Goal: Task Accomplishment & Management: Manage account settings

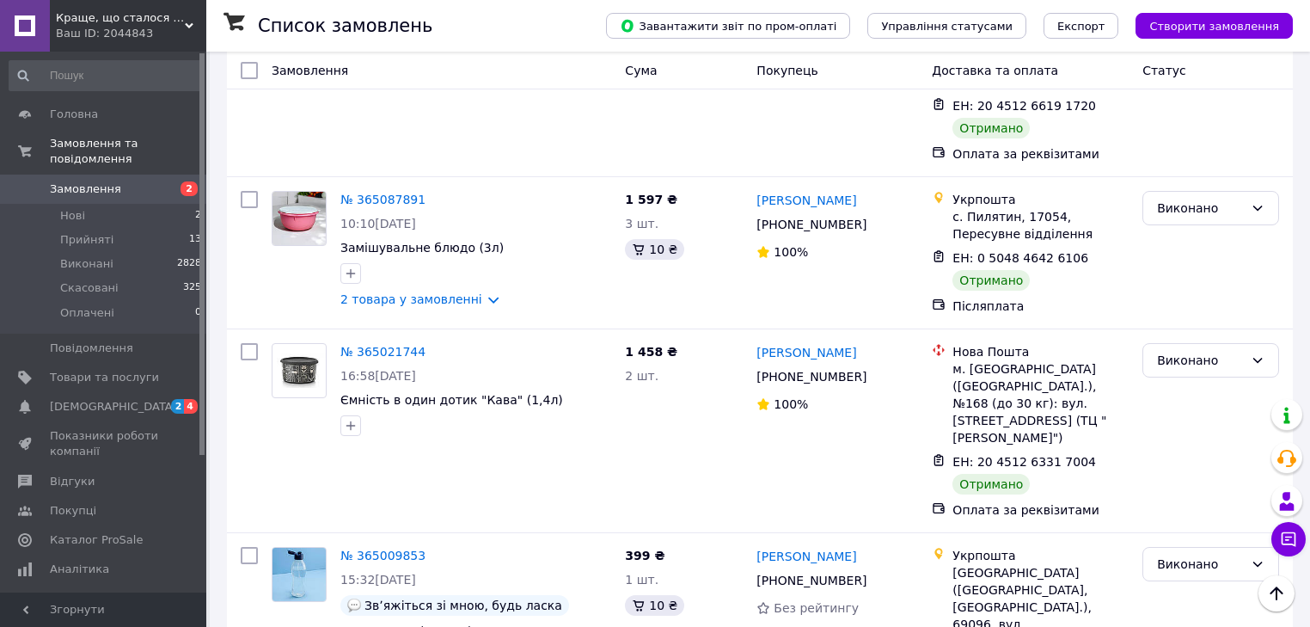
scroll to position [2408, 0]
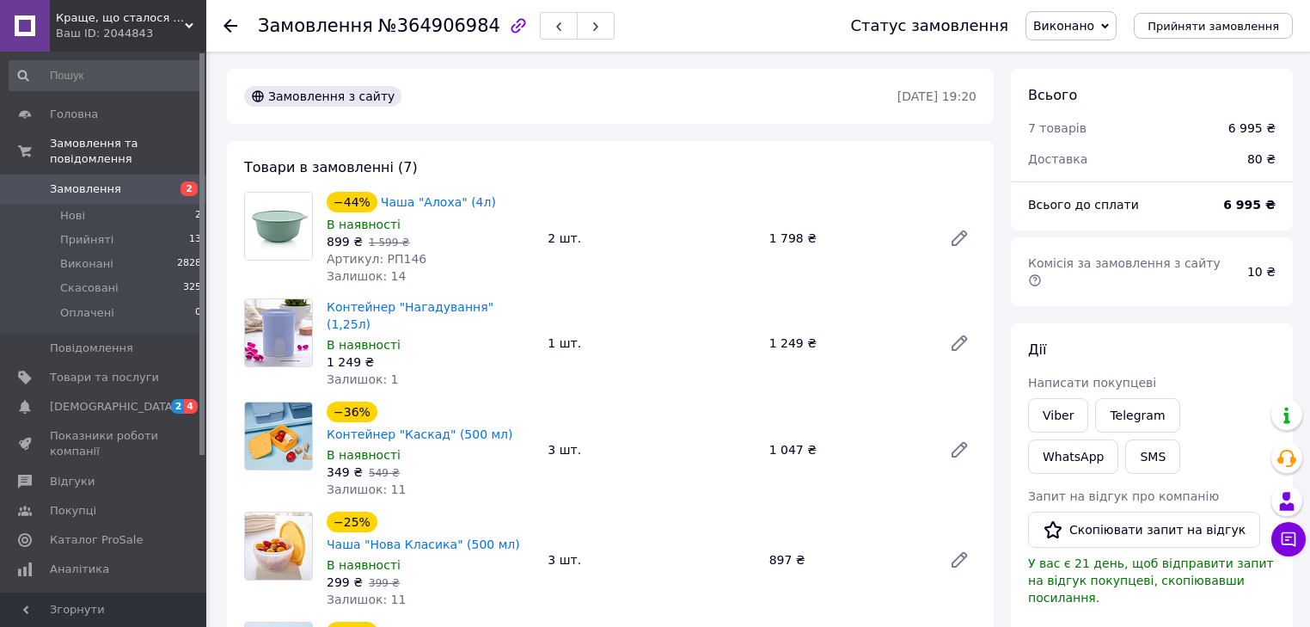
scroll to position [10, 0]
click at [116, 228] on li "Прийняті 13" at bounding box center [106, 240] width 212 height 24
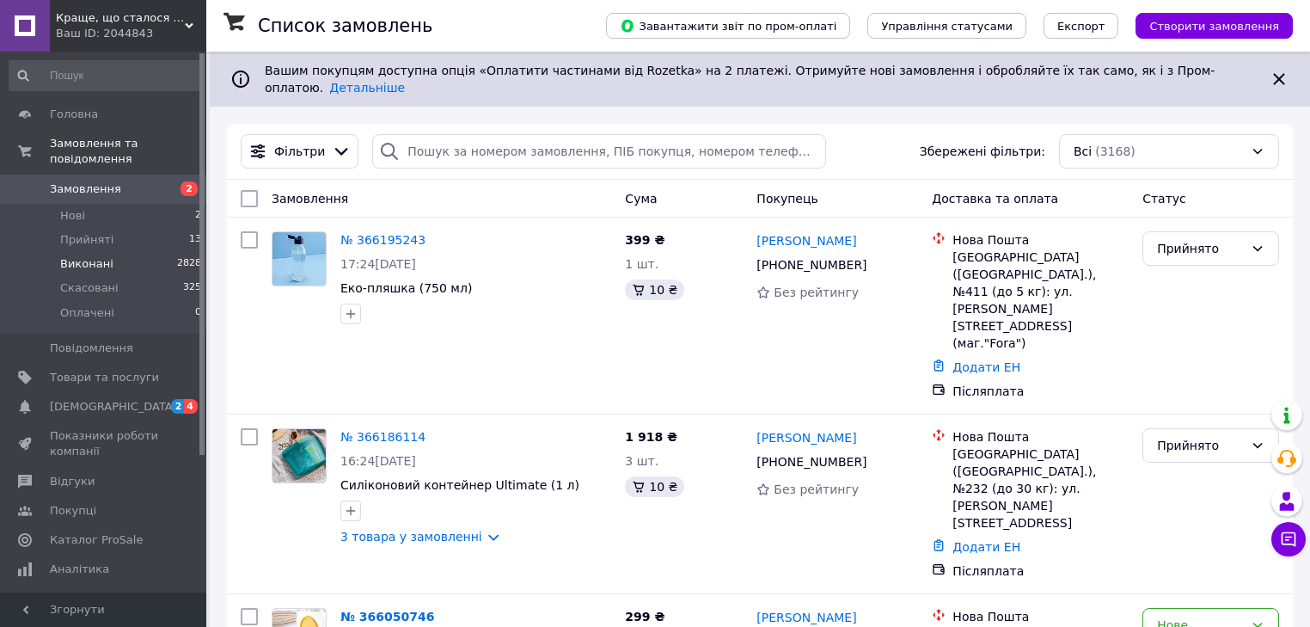
click at [104, 256] on span "Виконані" at bounding box center [86, 263] width 53 height 15
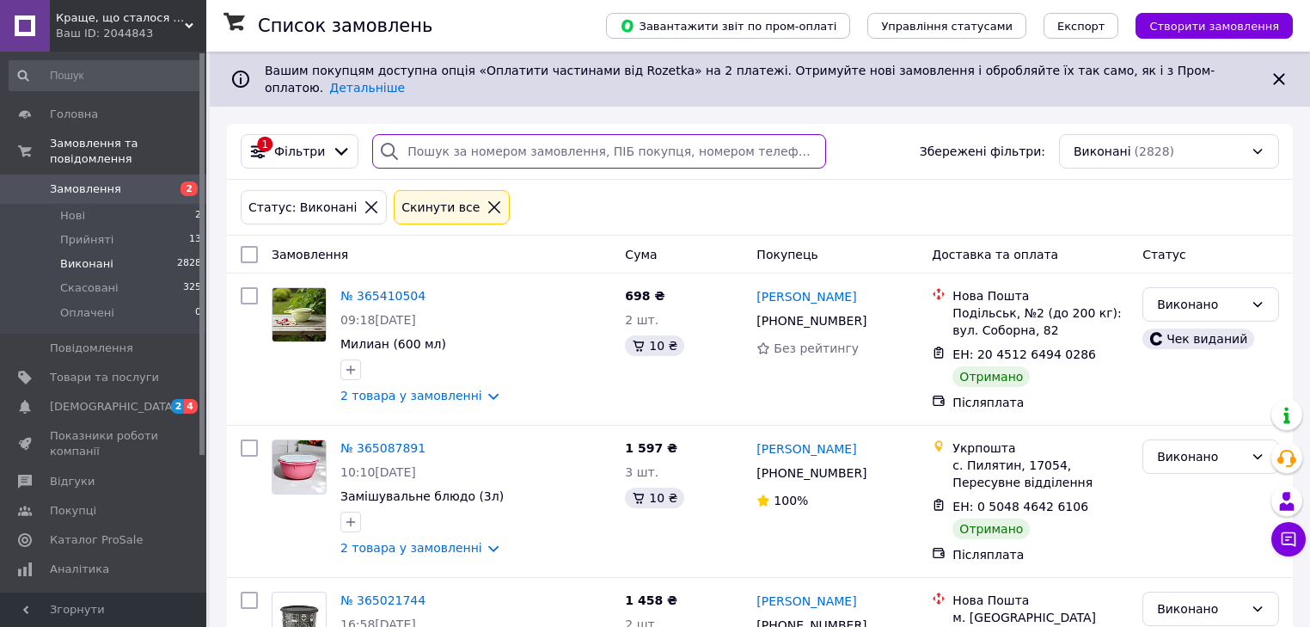
click at [607, 145] on input "search" at bounding box center [599, 151] width 454 height 34
type input "левченко"
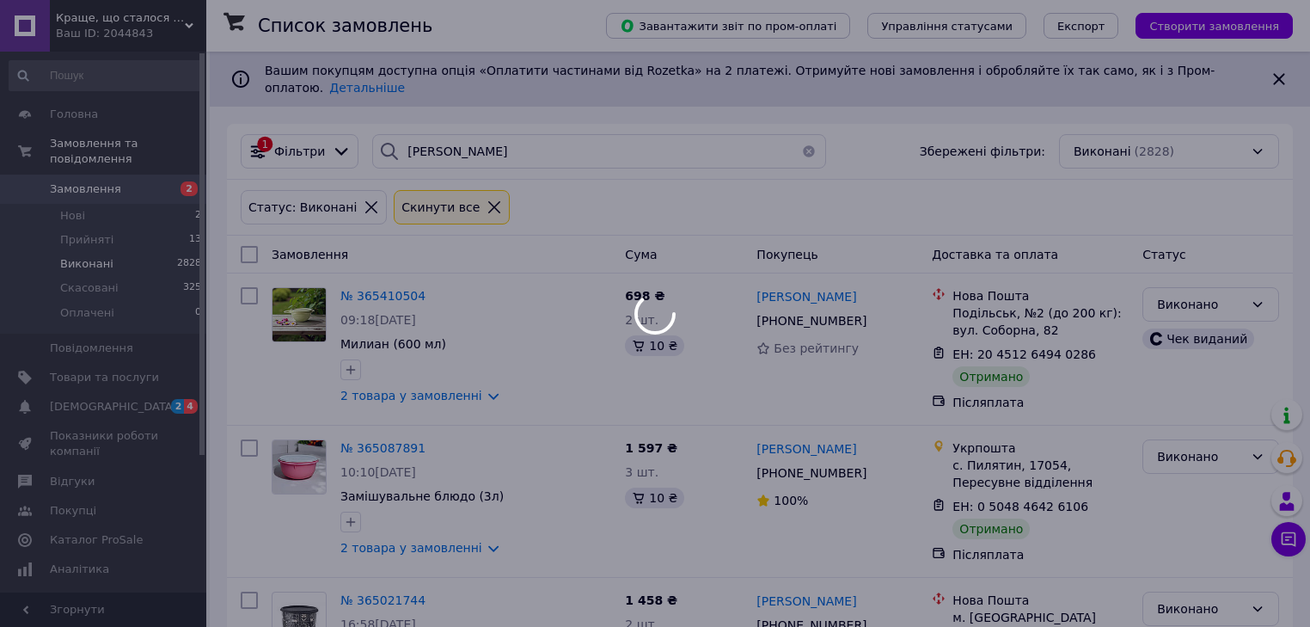
click at [604, 147] on div at bounding box center [655, 313] width 1310 height 627
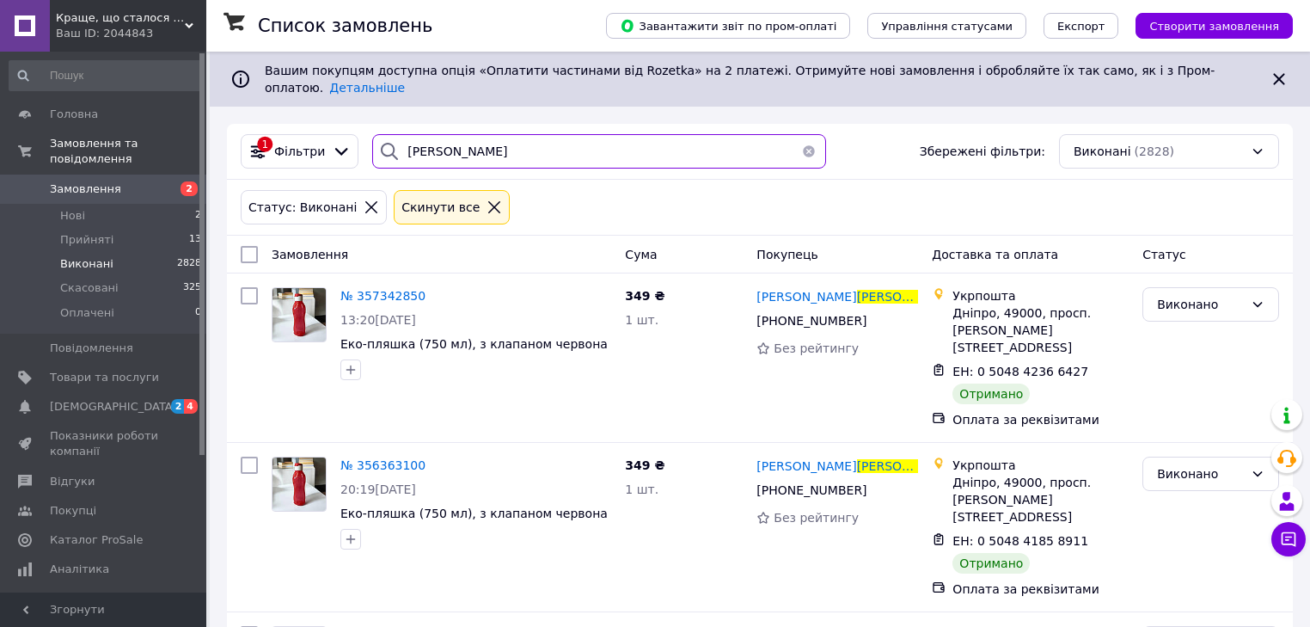
drag, startPoint x: 464, startPoint y: 139, endPoint x: 360, endPoint y: 139, distance: 104.0
click at [365, 139] on div "левченко" at bounding box center [599, 151] width 468 height 34
click at [583, 403] on div "№ 357342850 13:20, 15.08.2025 Еко-пляшка (750 мл), з клапаном червона" at bounding box center [441, 357] width 353 height 155
click at [390, 289] on span "№ 357342850" at bounding box center [382, 296] width 85 height 14
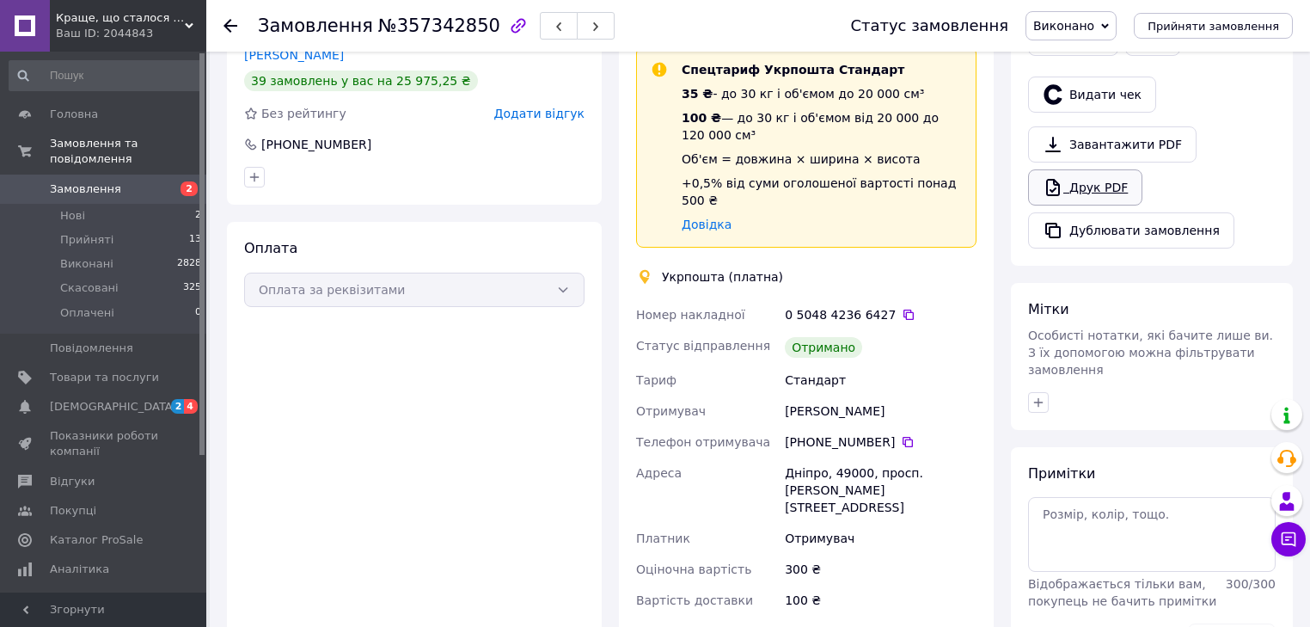
scroll to position [206, 0]
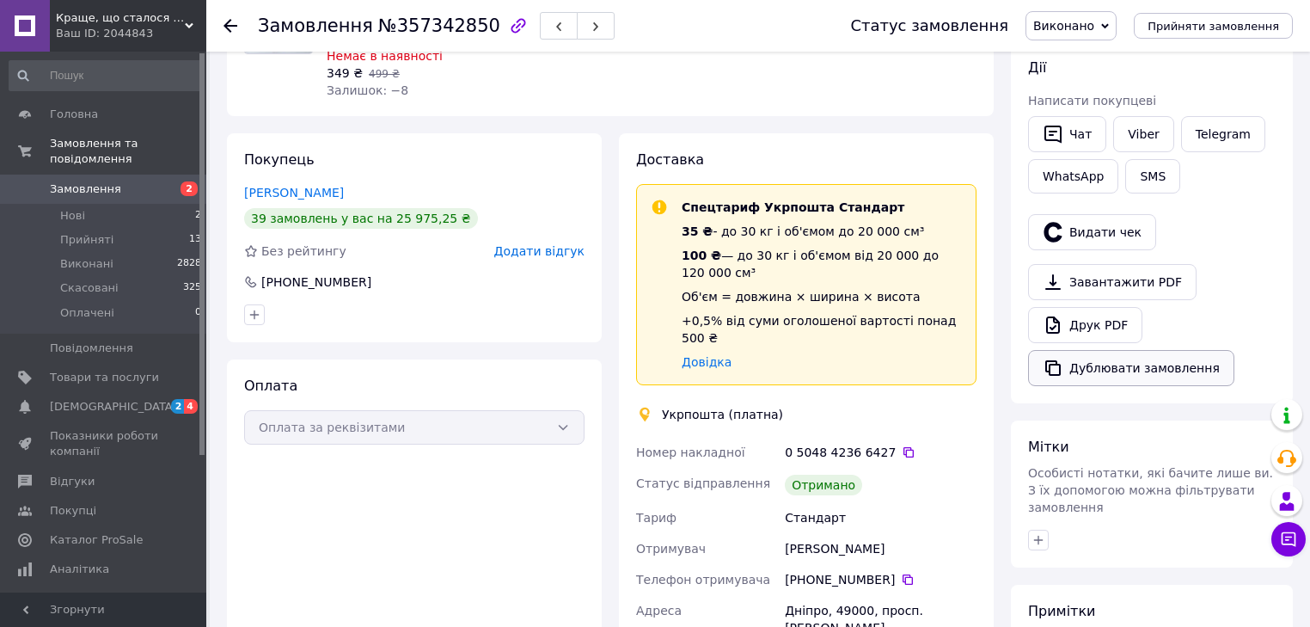
click at [1098, 366] on button "Дублювати замовлення" at bounding box center [1131, 368] width 206 height 36
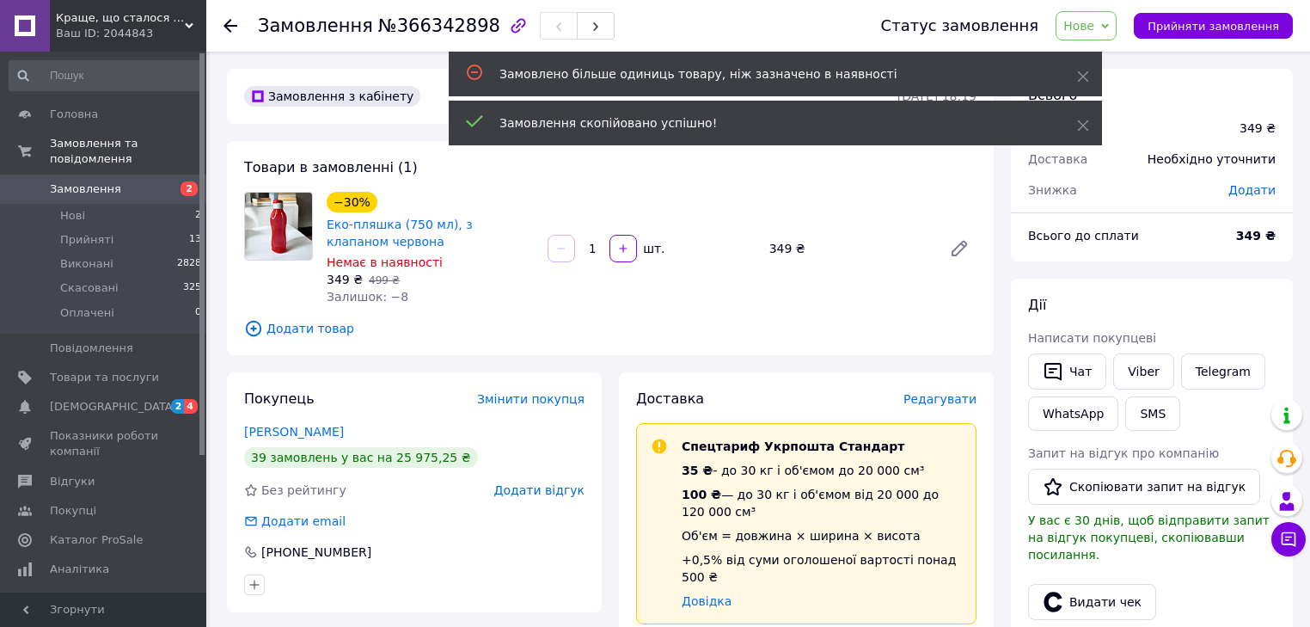
click at [285, 327] on span "Додати товар" at bounding box center [610, 328] width 733 height 19
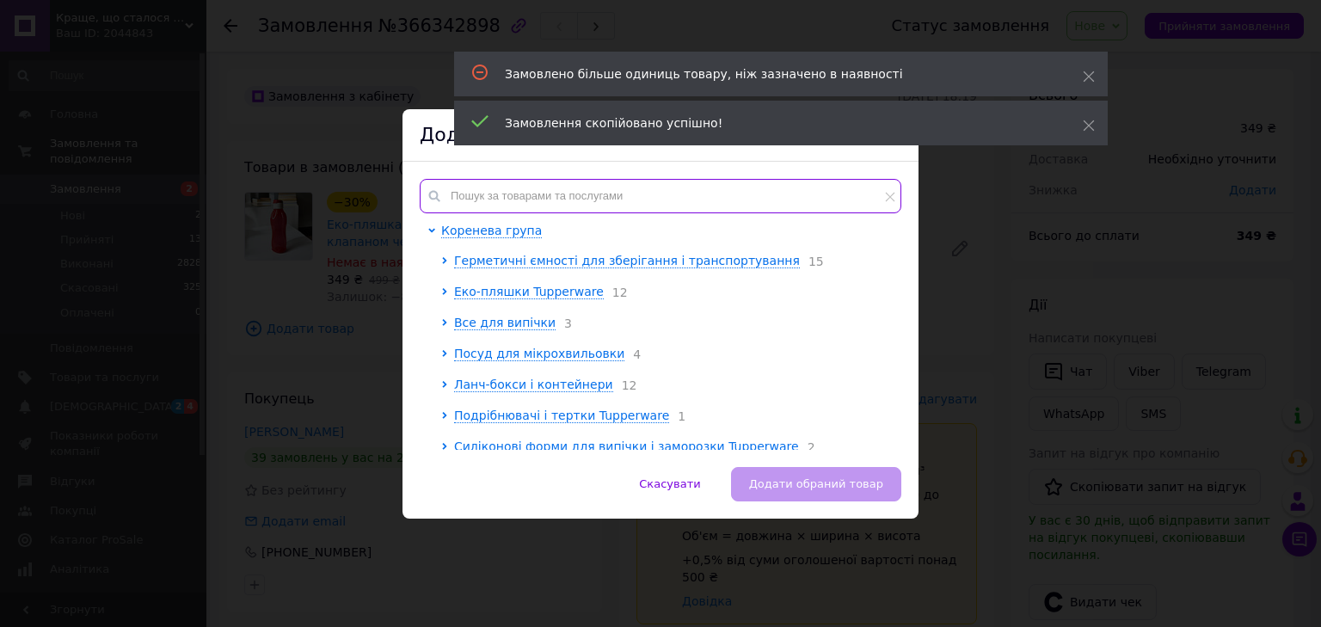
click at [592, 196] on input "text" at bounding box center [661, 196] width 482 height 34
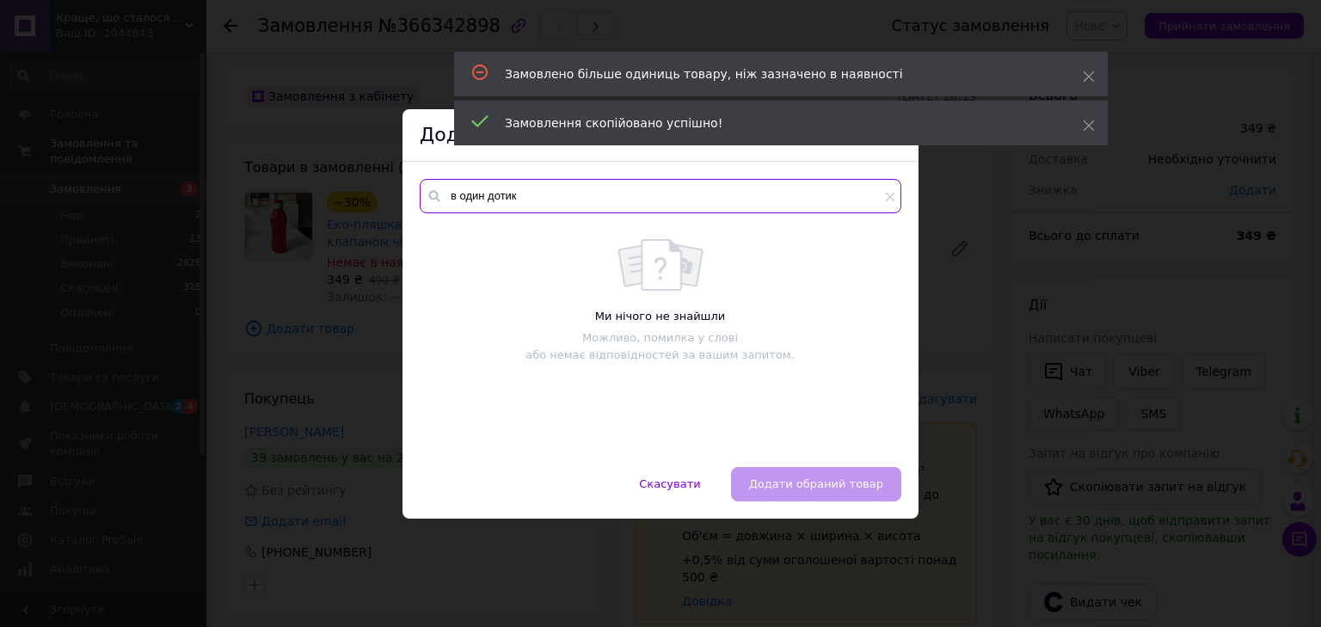
type input "в один дотик"
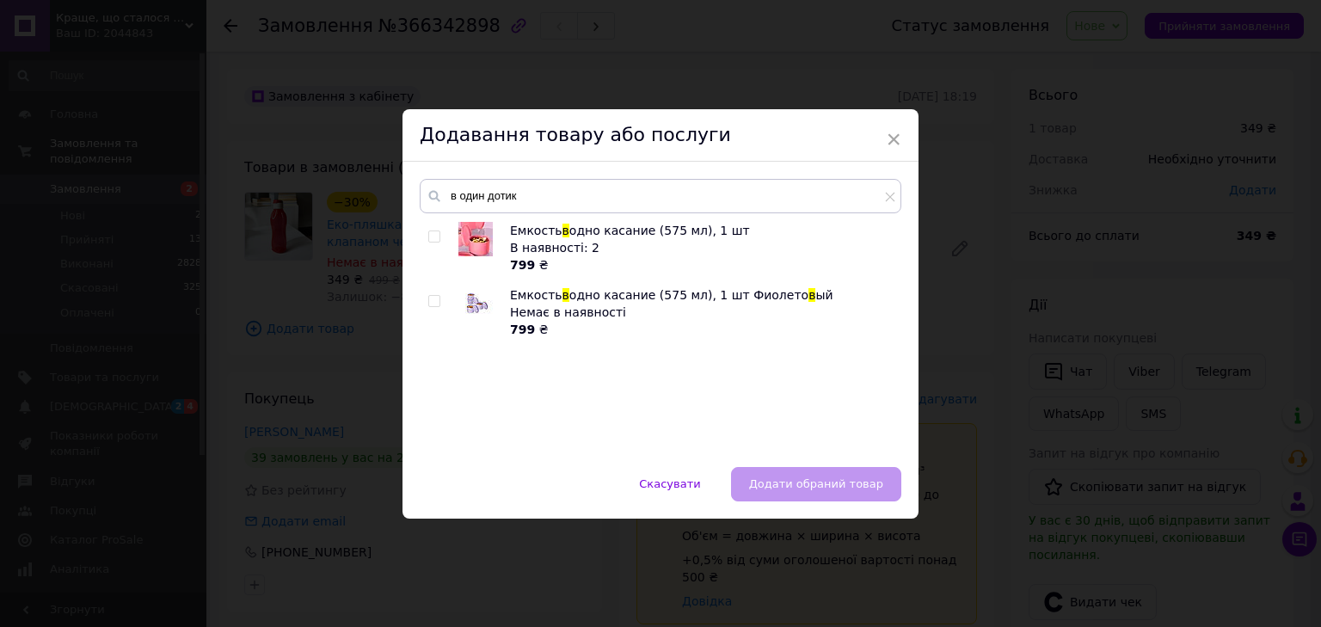
click at [431, 236] on input "checkbox" at bounding box center [433, 236] width 11 height 11
checkbox input "true"
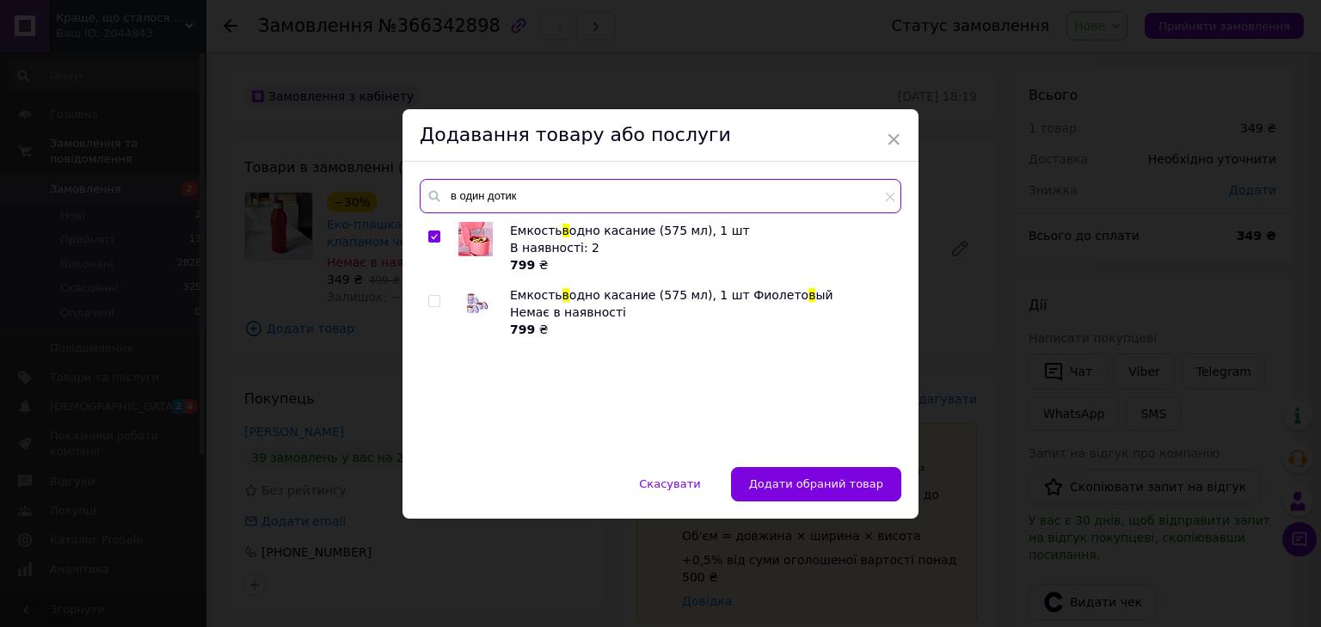
click at [532, 197] on input "в один дотик" at bounding box center [661, 196] width 482 height 34
drag, startPoint x: 532, startPoint y: 197, endPoint x: 355, endPoint y: 172, distance: 178.9
click at [355, 172] on div "× Додавання товару або послуги в один дотик Емкость в одно касание (575 мл), 1 …" at bounding box center [660, 313] width 1321 height 627
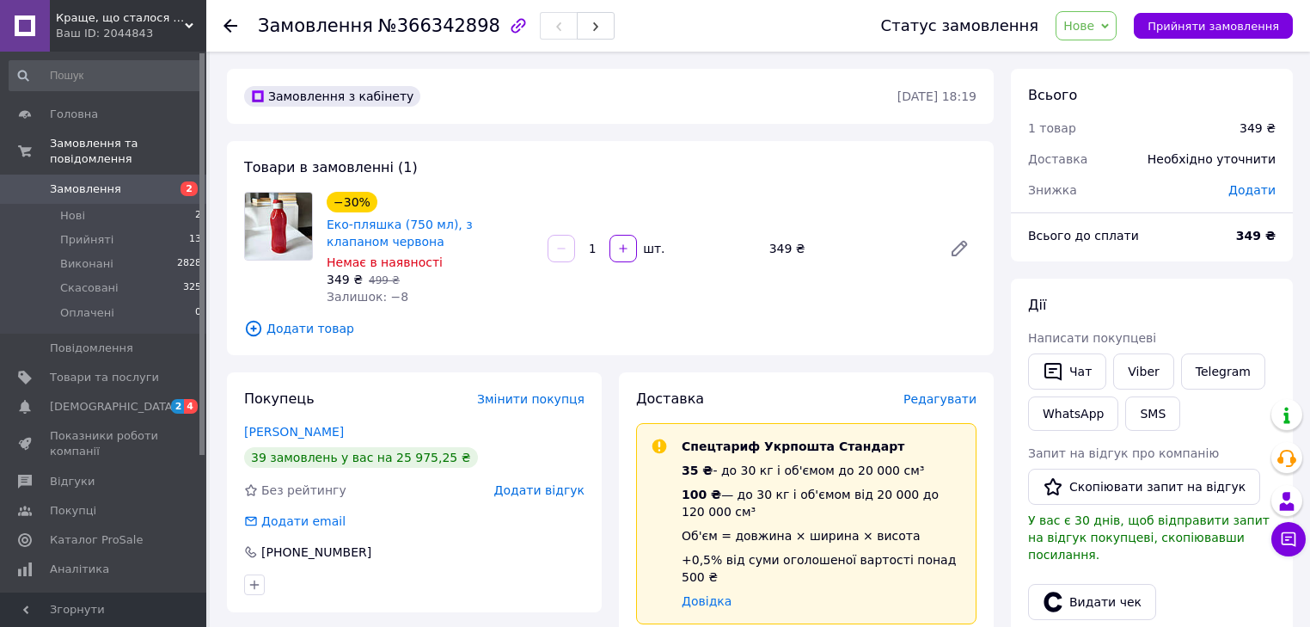
click at [322, 327] on span "Додати товар" at bounding box center [610, 328] width 733 height 19
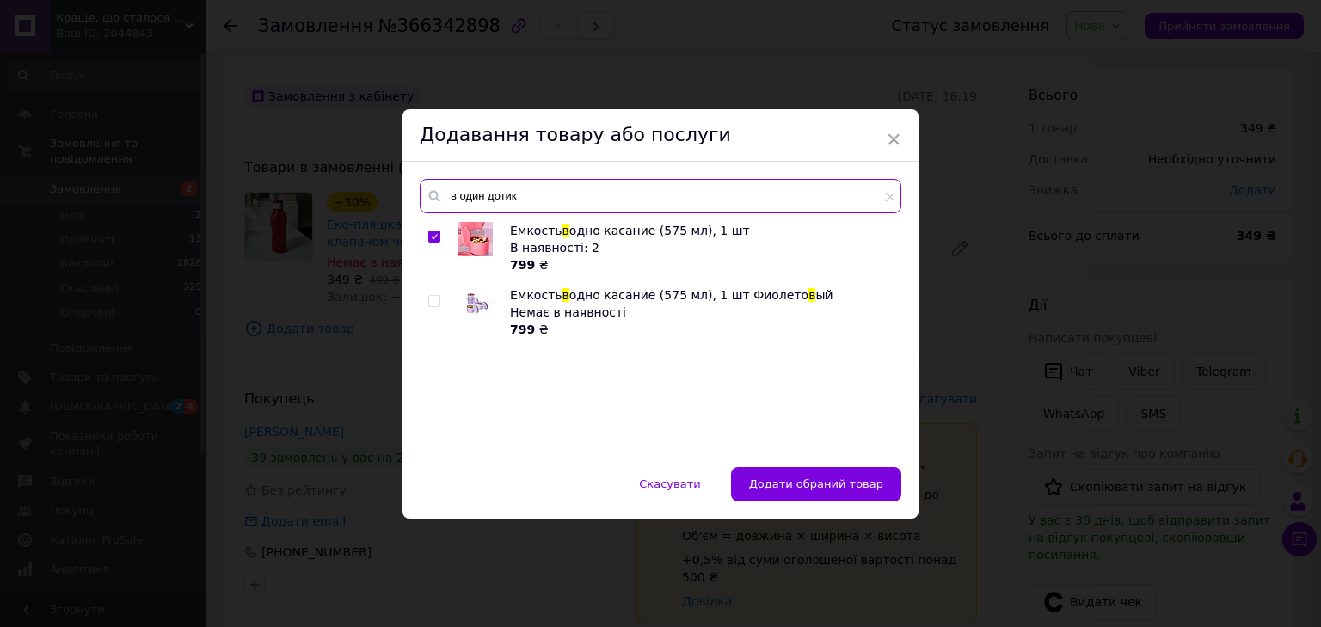
drag, startPoint x: 593, startPoint y: 204, endPoint x: 240, endPoint y: 166, distance: 355.4
click at [240, 166] on div "× Додавання товару або послуги в один дотик Емкость в одно касание (575 мл), 1 …" at bounding box center [660, 313] width 1321 height 627
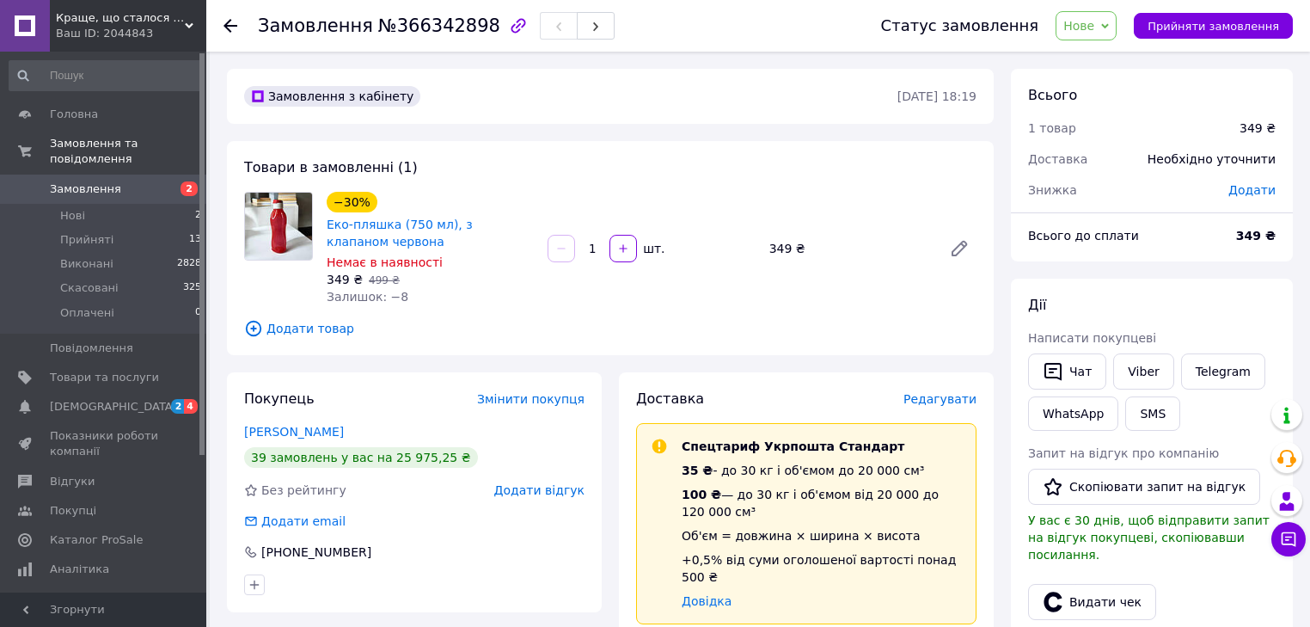
click at [281, 330] on span "Додати товар" at bounding box center [610, 328] width 733 height 19
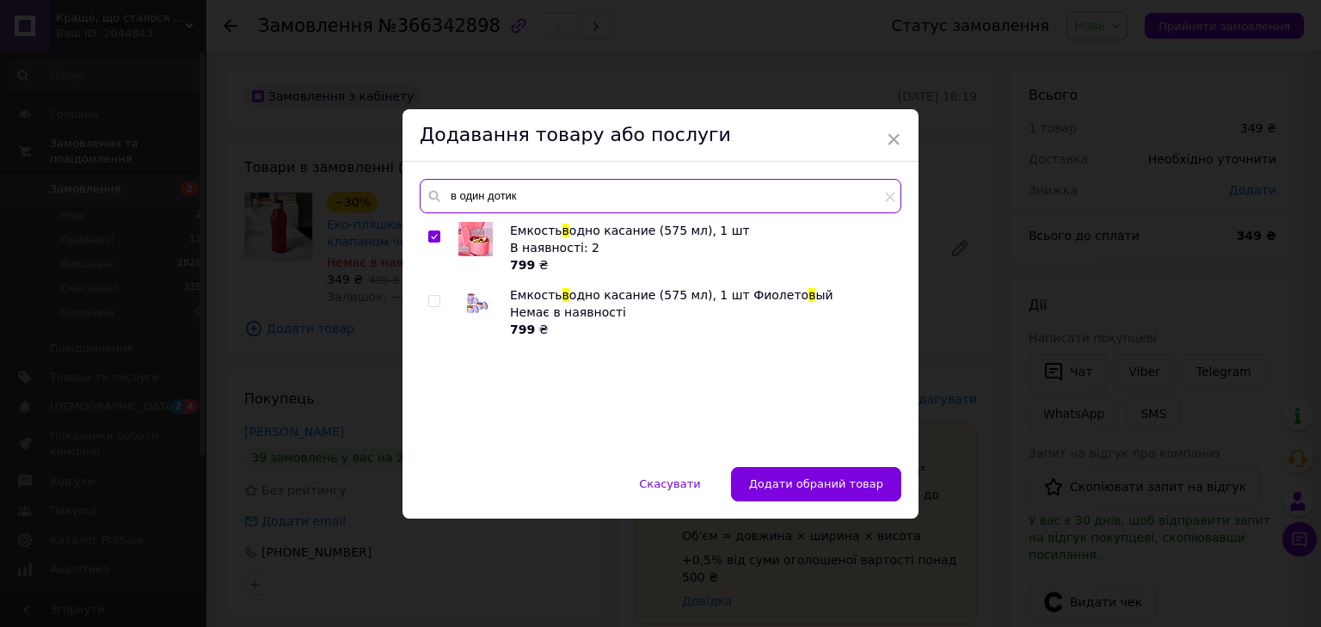
click at [613, 208] on input "в один дотик" at bounding box center [661, 196] width 482 height 34
type input "в"
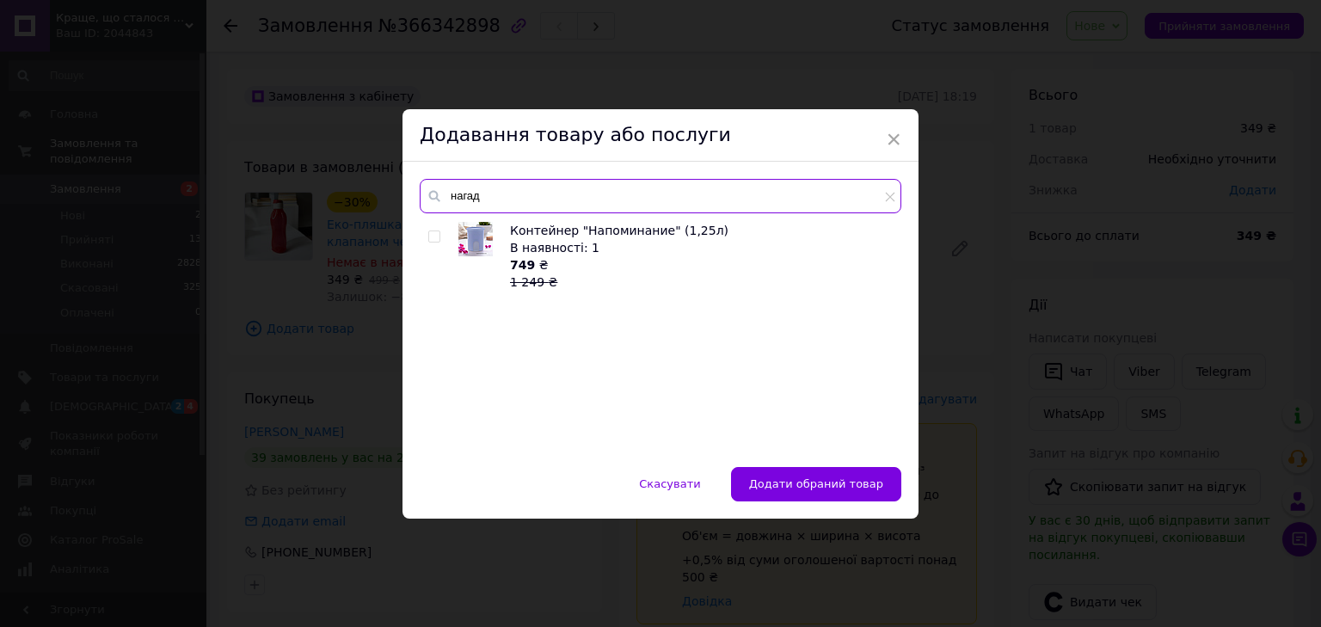
type input "нагад"
click at [432, 236] on input "checkbox" at bounding box center [433, 236] width 11 height 11
checkbox input "true"
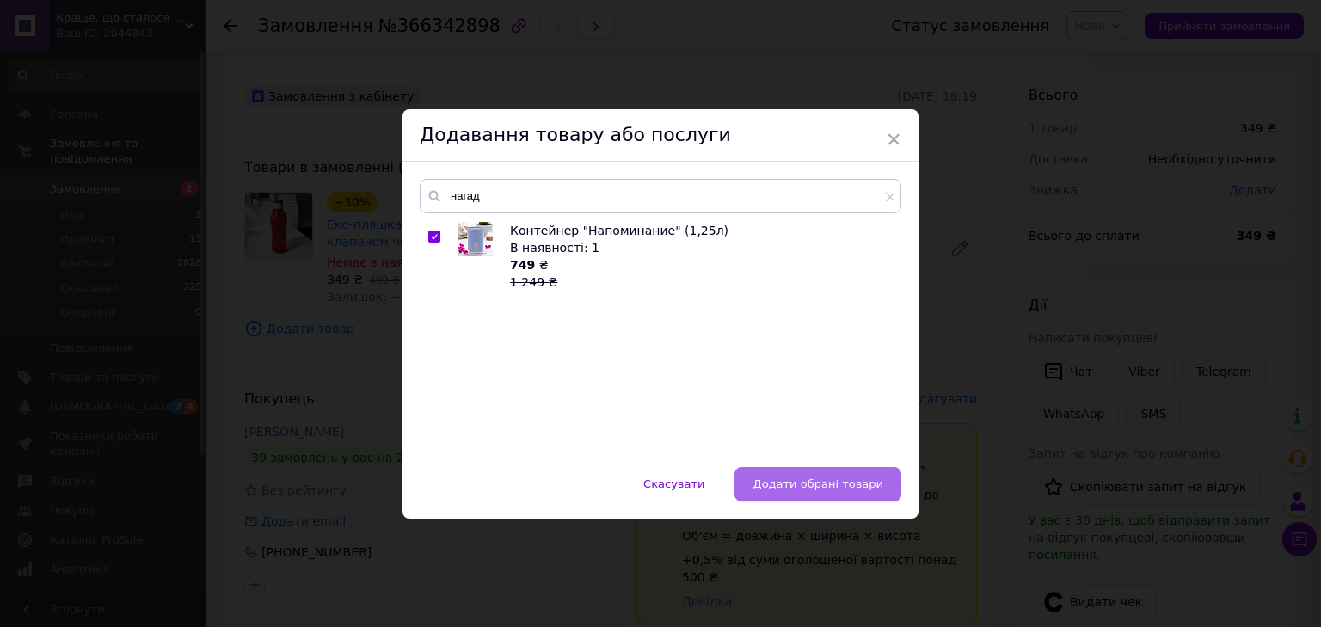
click at [873, 488] on span "Додати обрані товари" at bounding box center [817, 483] width 131 height 13
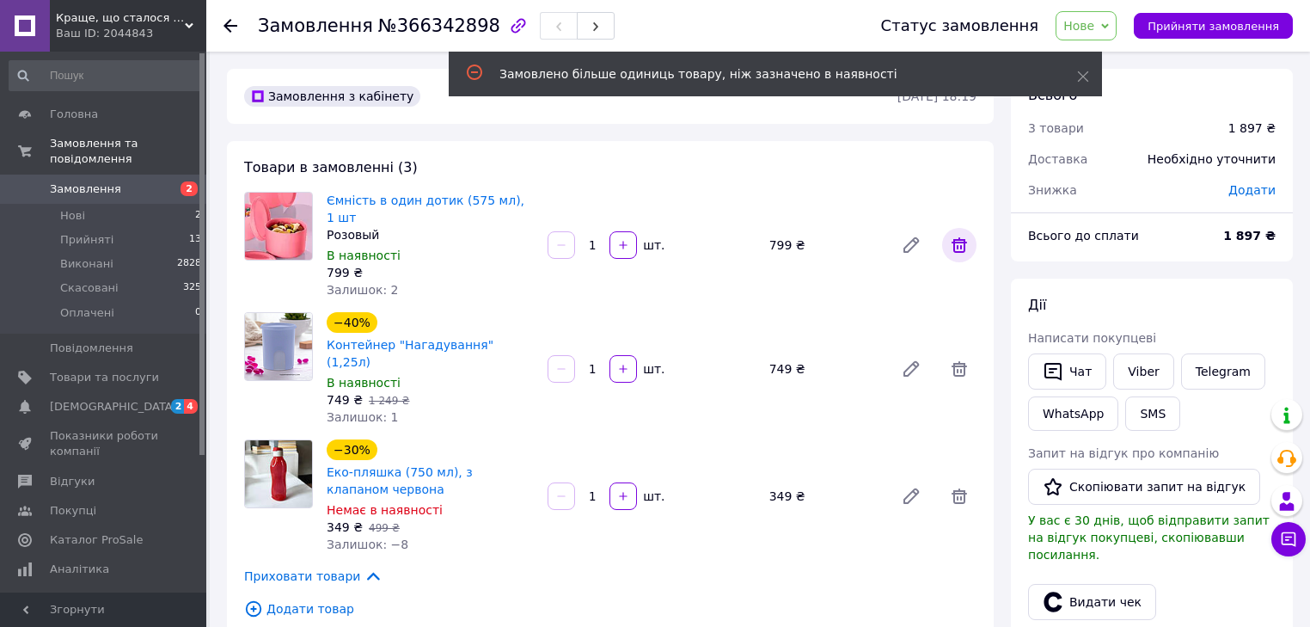
click at [953, 241] on icon at bounding box center [959, 245] width 21 height 21
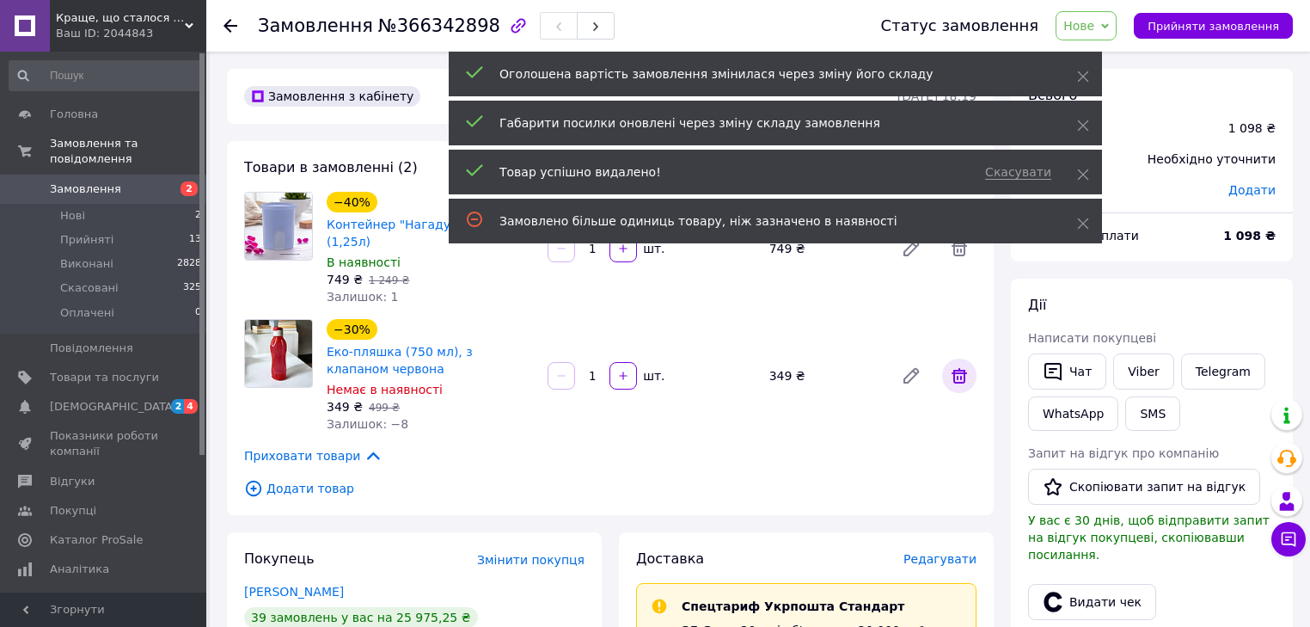
click at [963, 365] on icon at bounding box center [959, 375] width 21 height 21
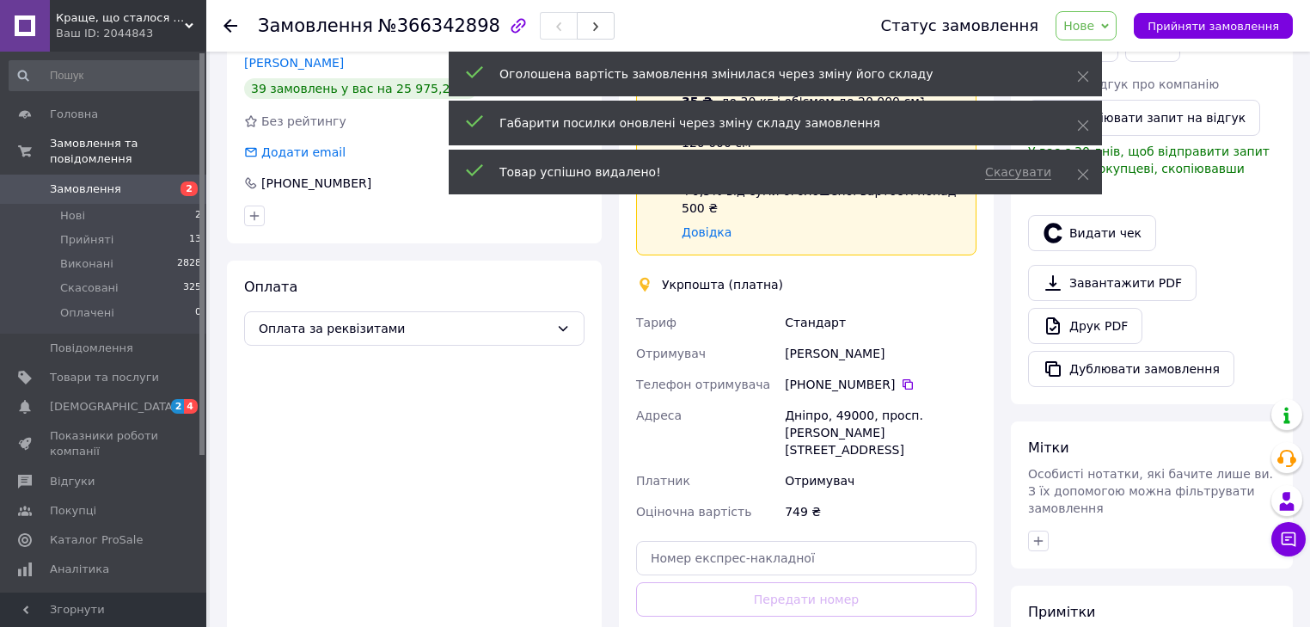
scroll to position [413, 0]
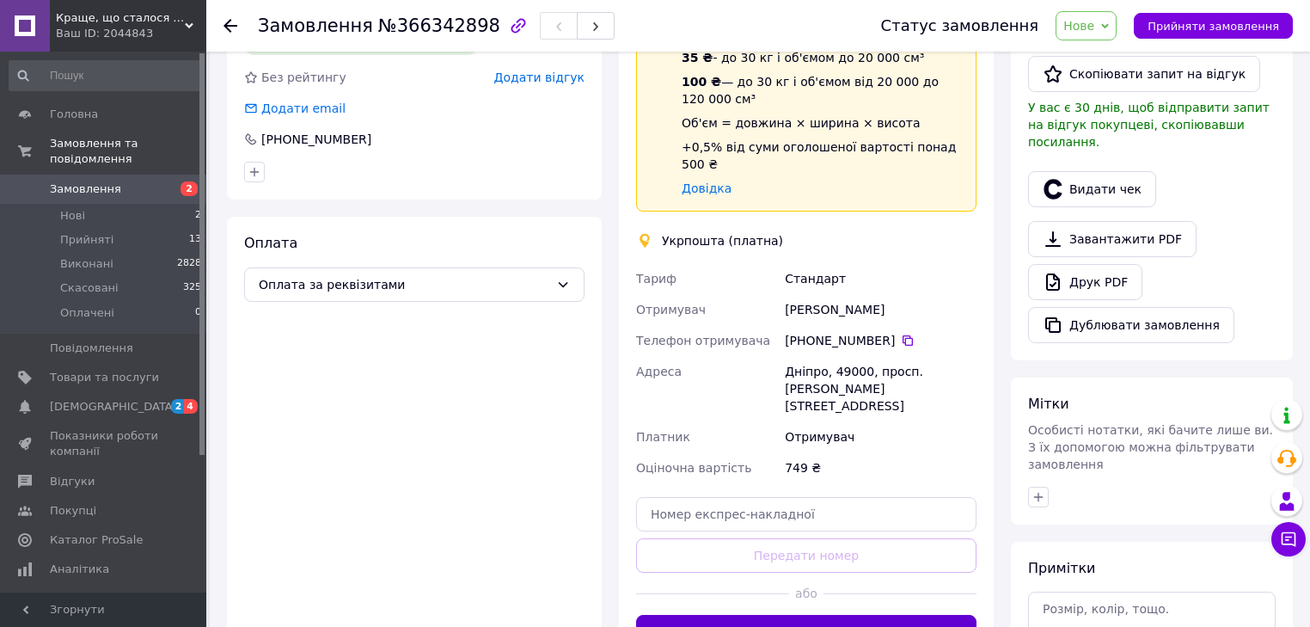
click at [791, 615] on button "Створити ярлик" at bounding box center [806, 632] width 340 height 34
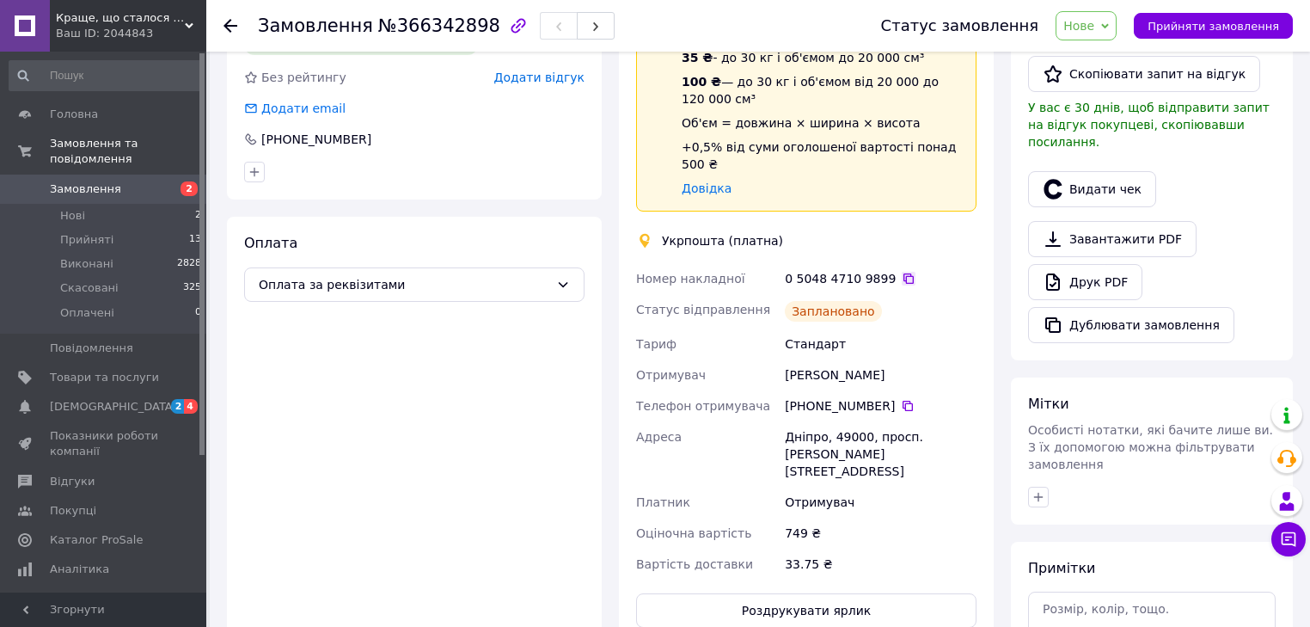
click at [902, 272] on icon at bounding box center [909, 279] width 14 height 14
click at [471, 549] on div "Оплата Оплата за реквізитами" at bounding box center [414, 431] width 375 height 428
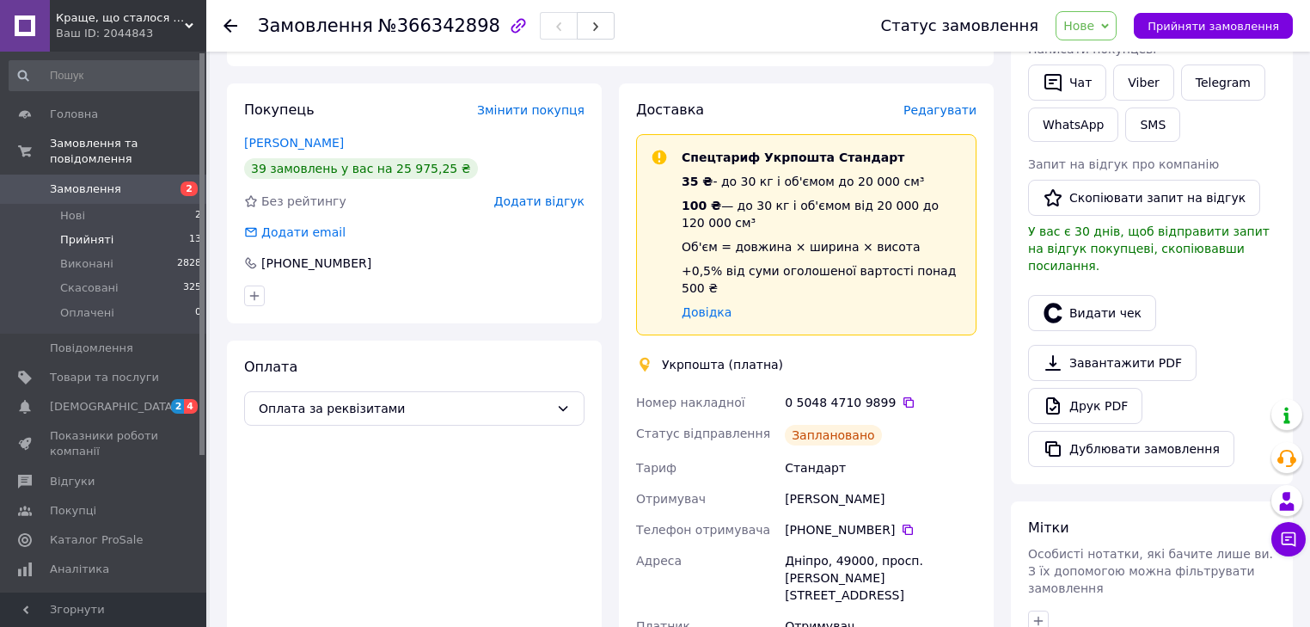
scroll to position [275, 0]
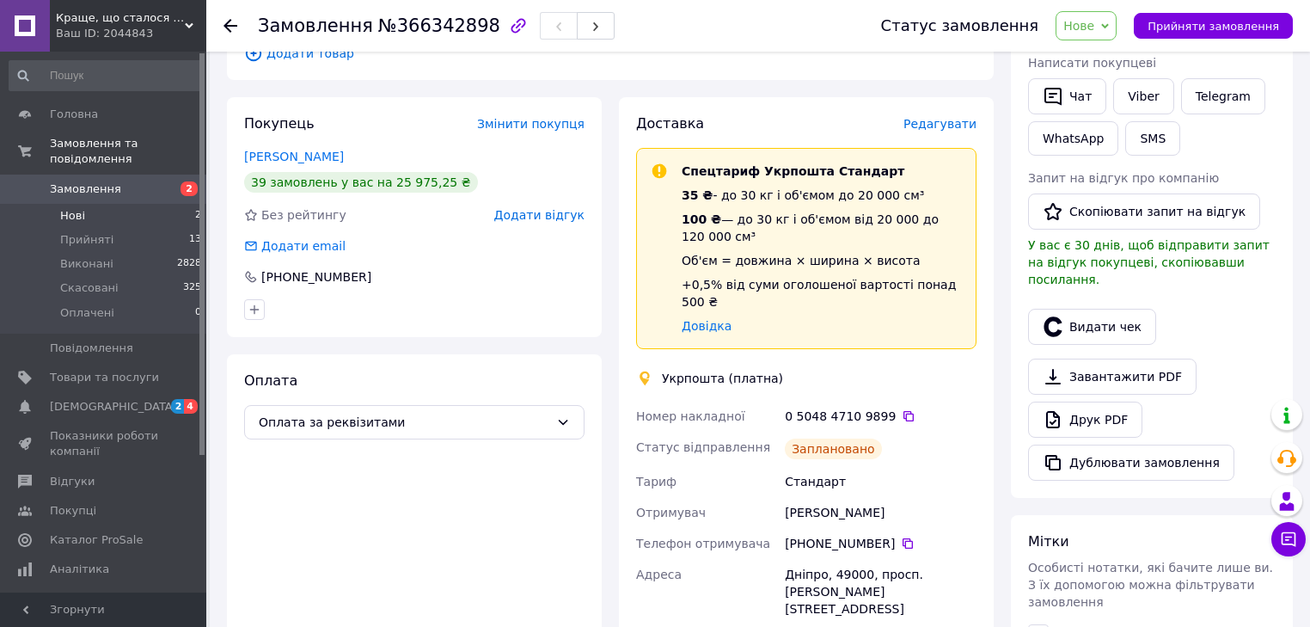
click at [111, 205] on li "Нові 2" at bounding box center [106, 216] width 212 height 24
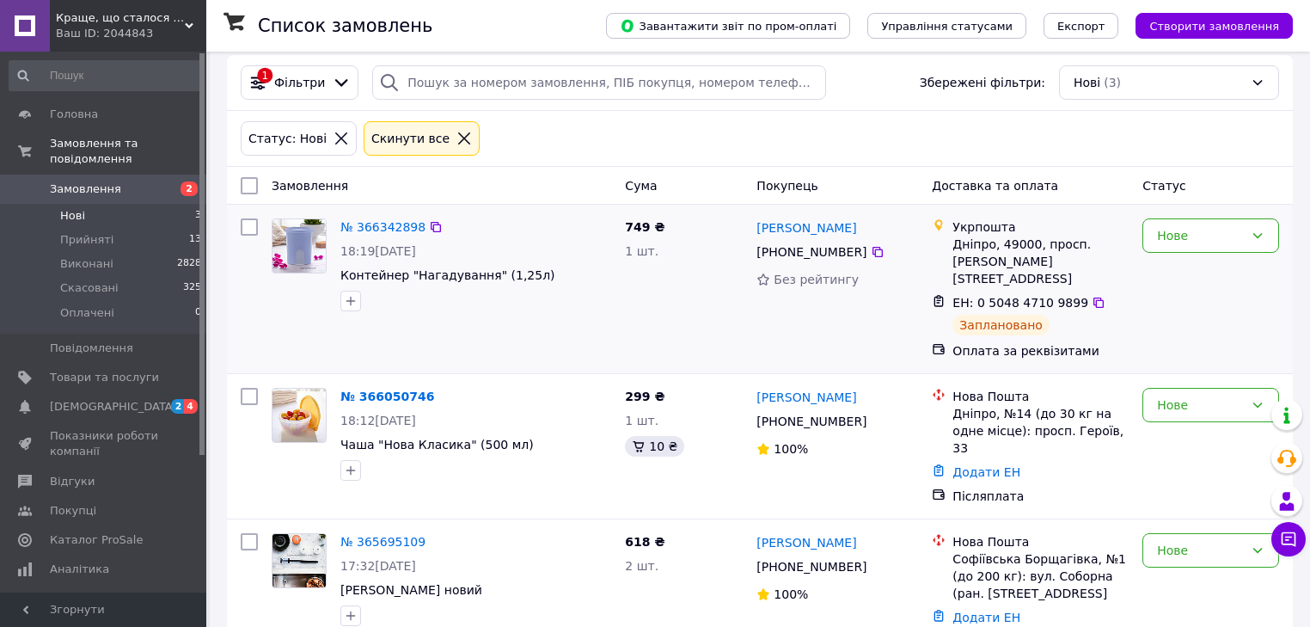
scroll to position [77, 0]
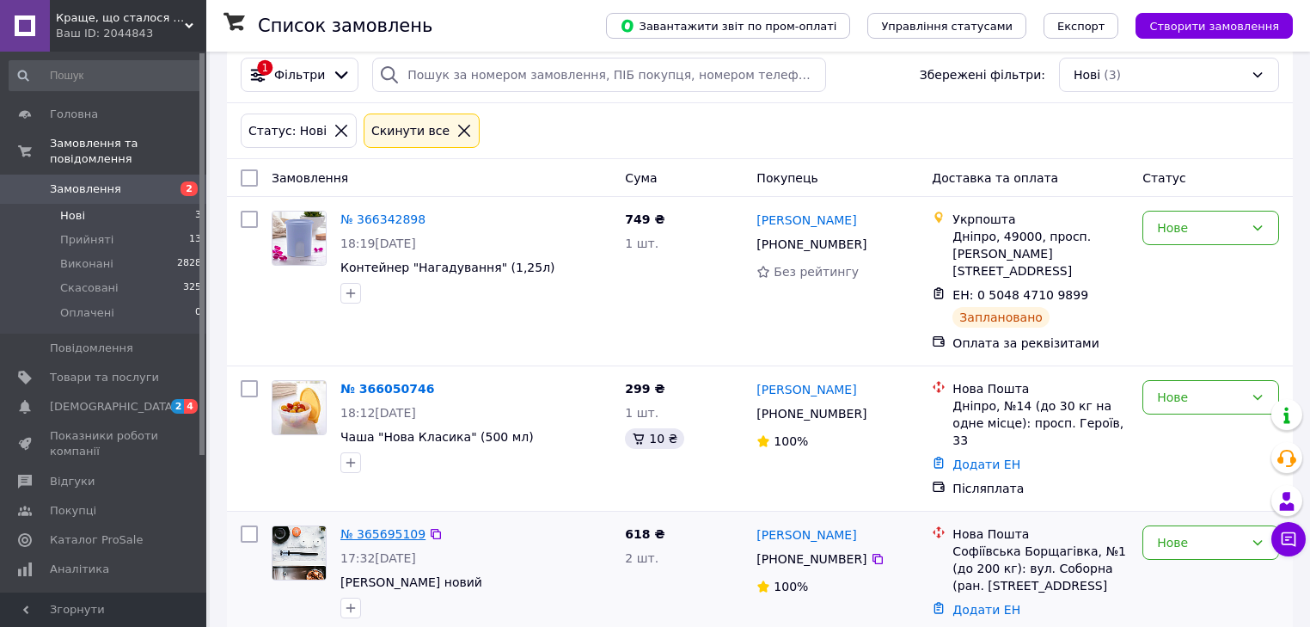
click at [359, 527] on link "№ 365695109" at bounding box center [382, 534] width 85 height 14
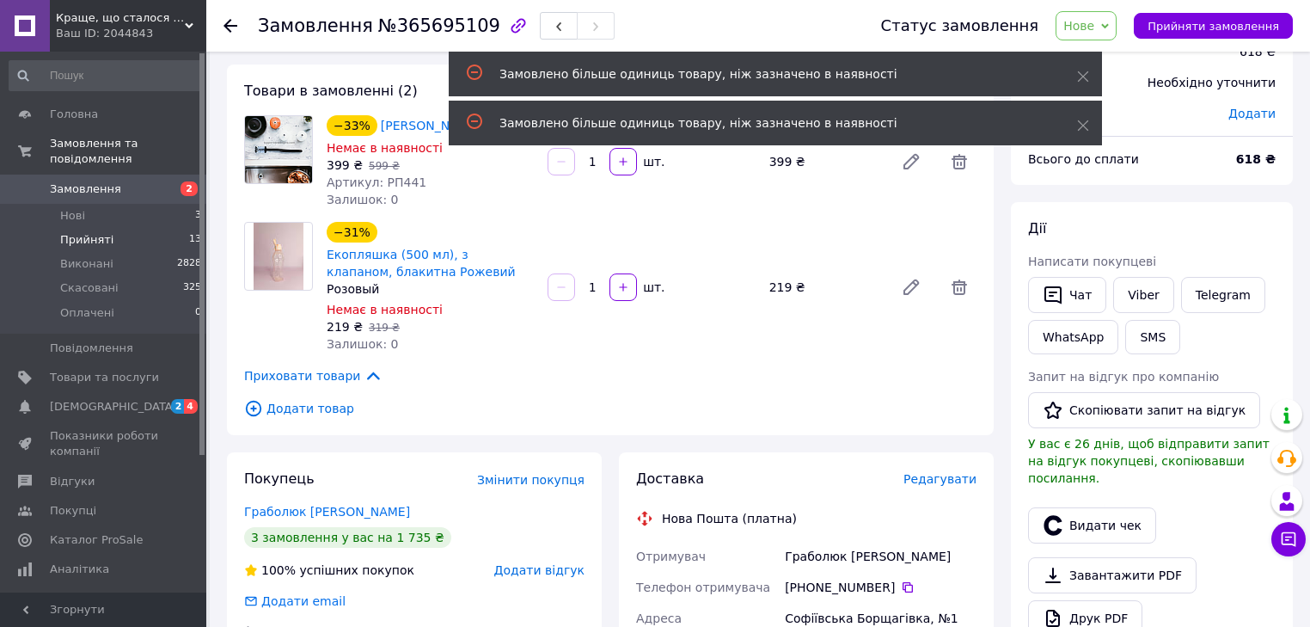
click at [100, 232] on span "Прийняті" at bounding box center [86, 239] width 53 height 15
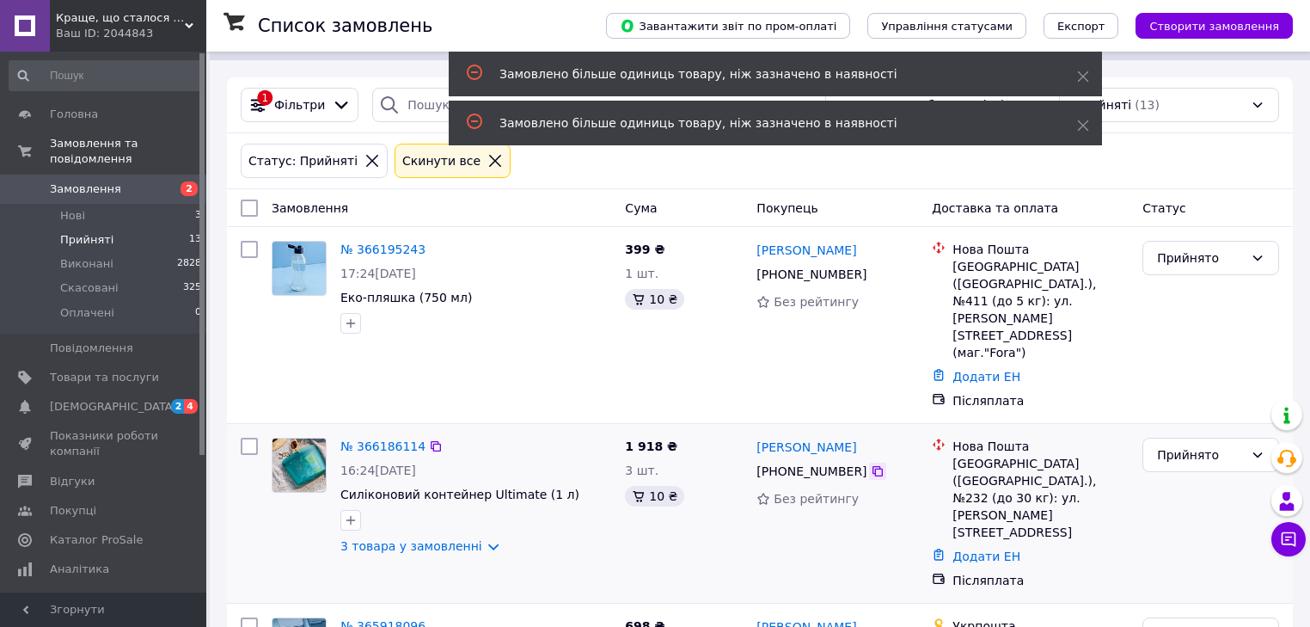
scroll to position [69, 0]
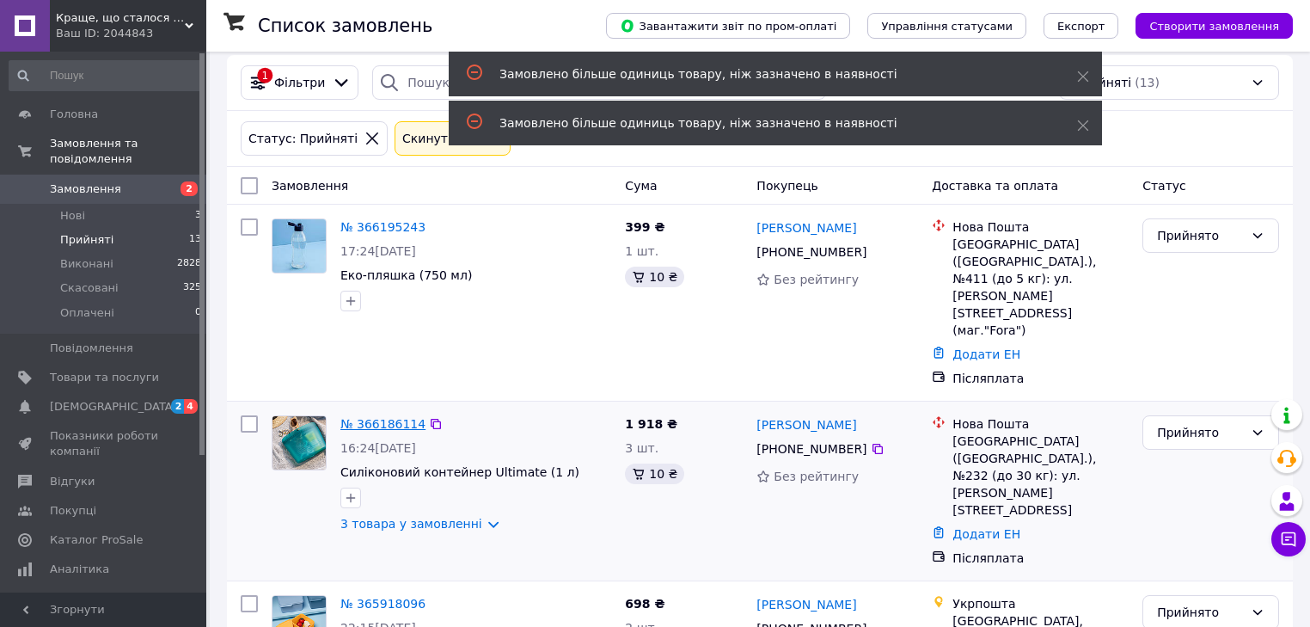
click at [375, 417] on link "№ 366186114" at bounding box center [382, 424] width 85 height 14
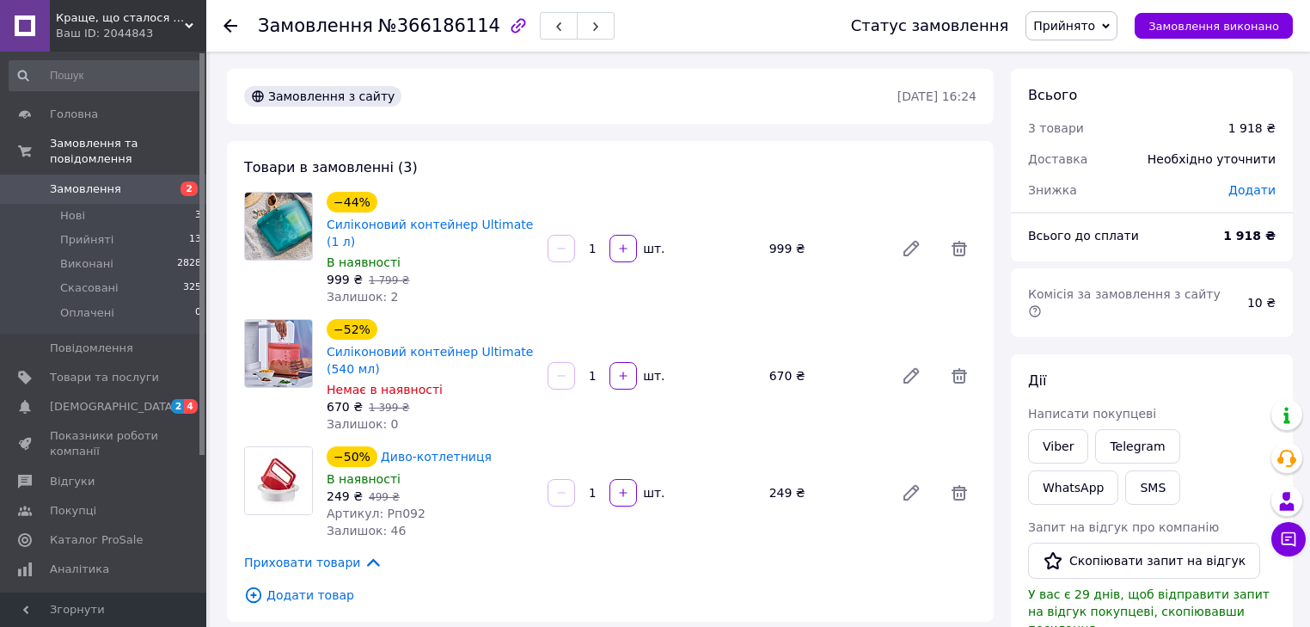
click at [504, 520] on div "Артикул: Рп092" at bounding box center [430, 513] width 207 height 17
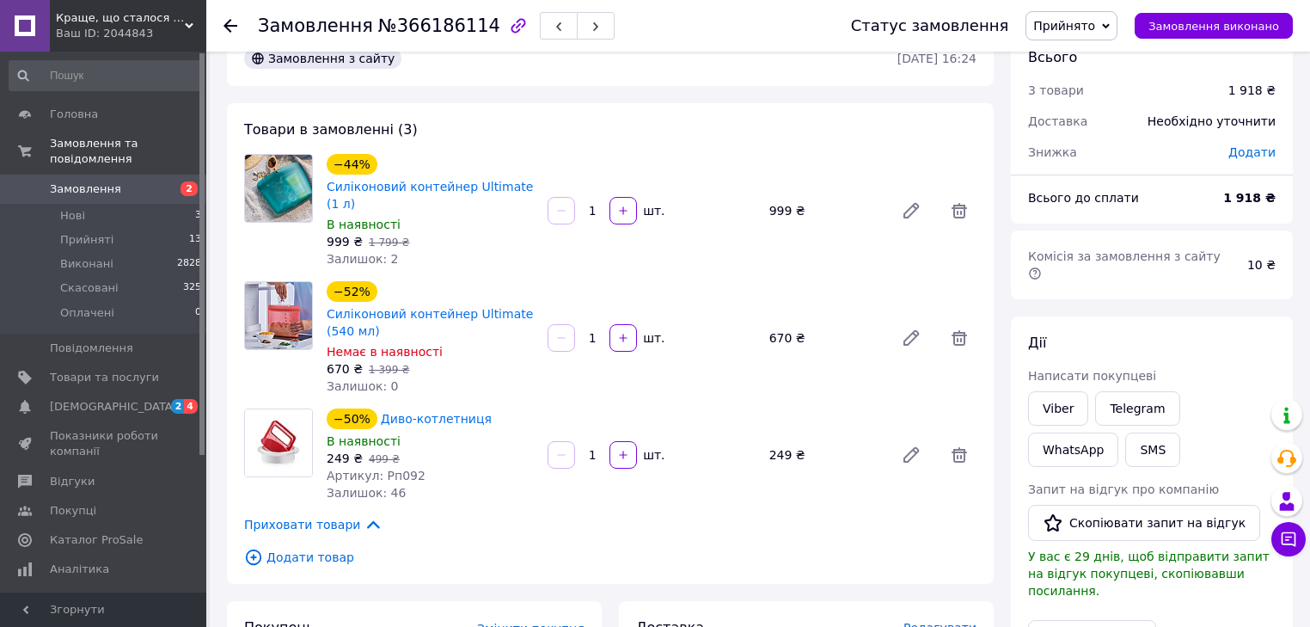
scroll to position [69, 0]
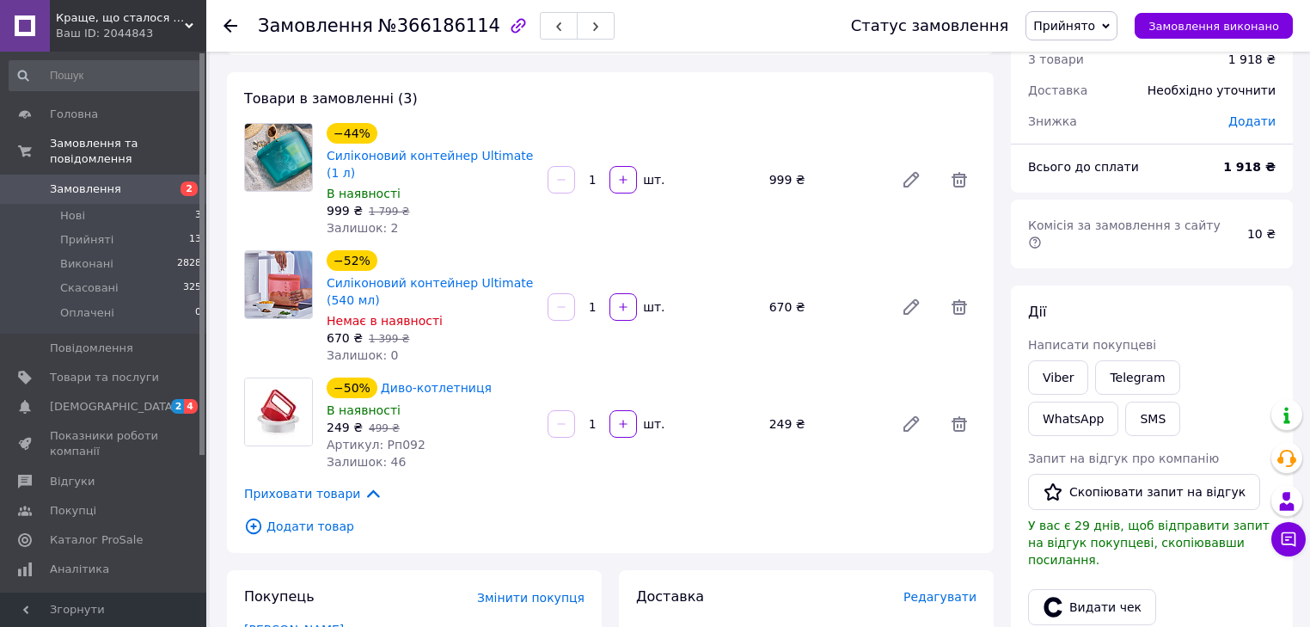
click at [441, 484] on div "Товари в замовленні (3) −44% Силіконовий контейнер Ultimate (1 л) В наявності 9…" at bounding box center [610, 312] width 767 height 481
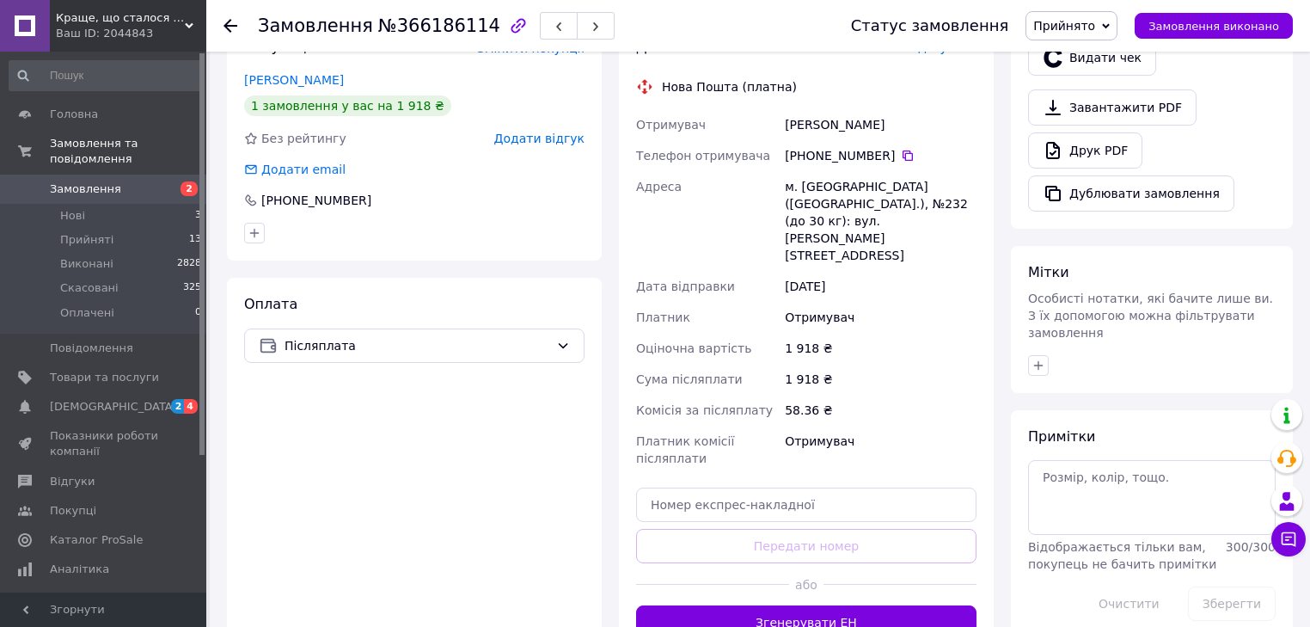
scroll to position [619, 0]
click at [802, 604] on button "Згенерувати ЕН" at bounding box center [806, 621] width 340 height 34
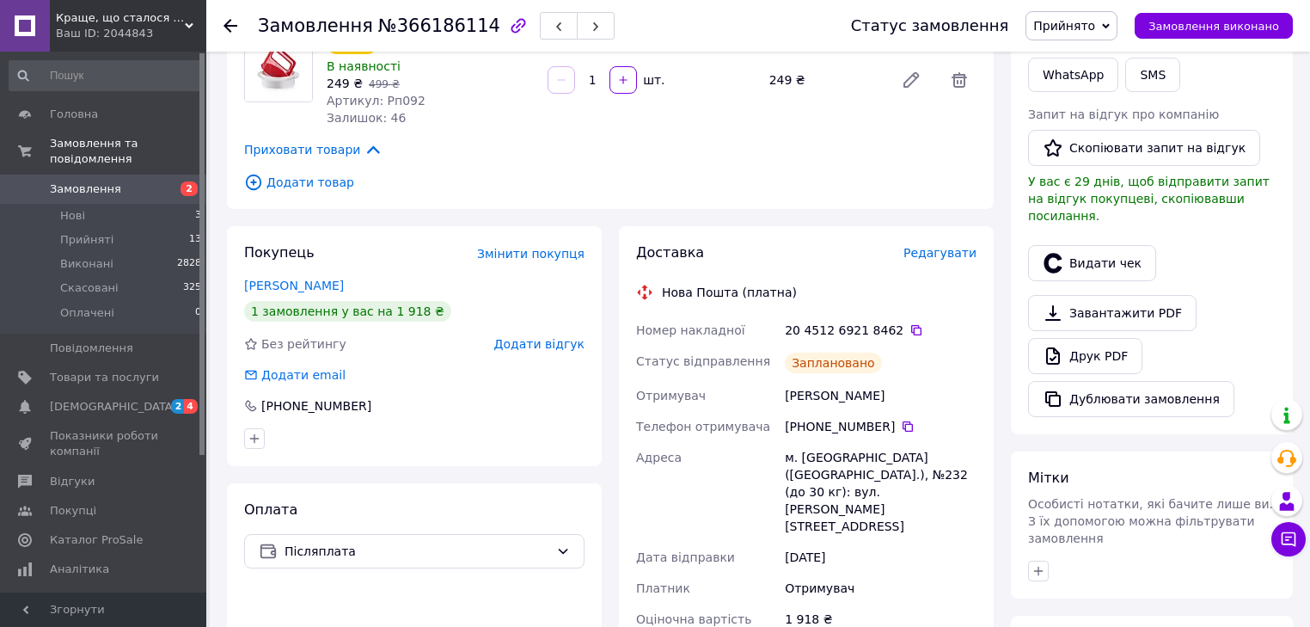
click at [956, 260] on span "Редагувати" at bounding box center [940, 253] width 73 height 14
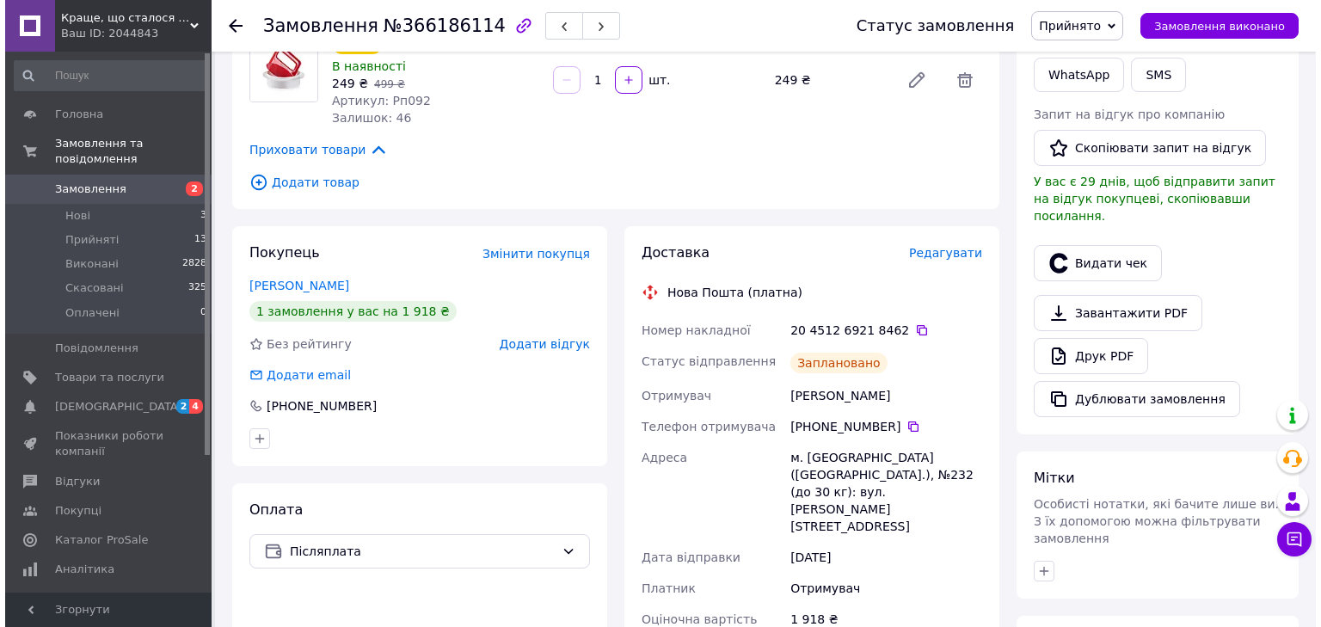
scroll to position [396, 0]
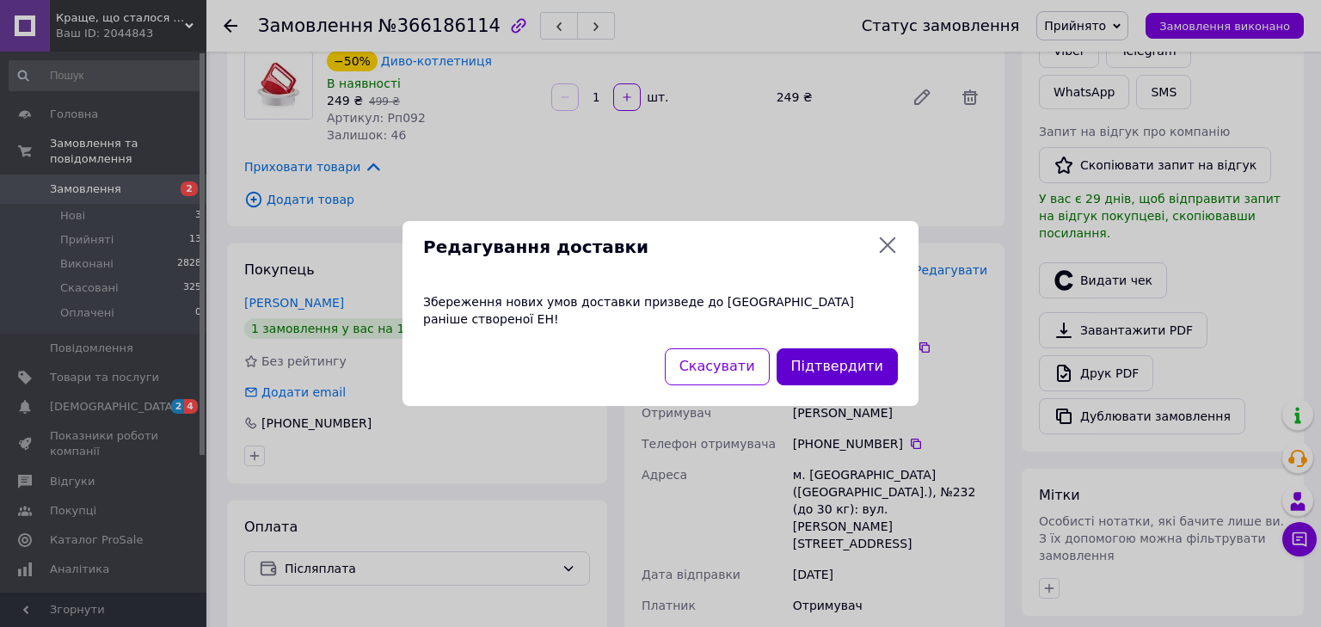
click at [812, 361] on button "Підтвердити" at bounding box center [836, 366] width 121 height 37
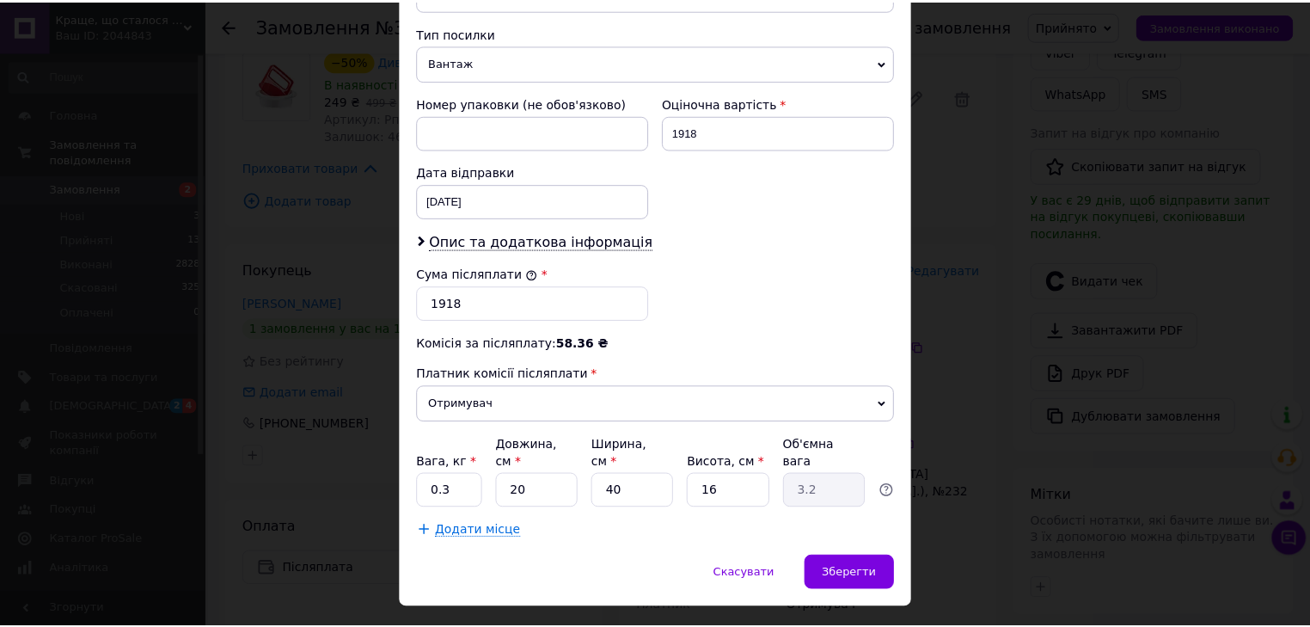
scroll to position [680, 0]
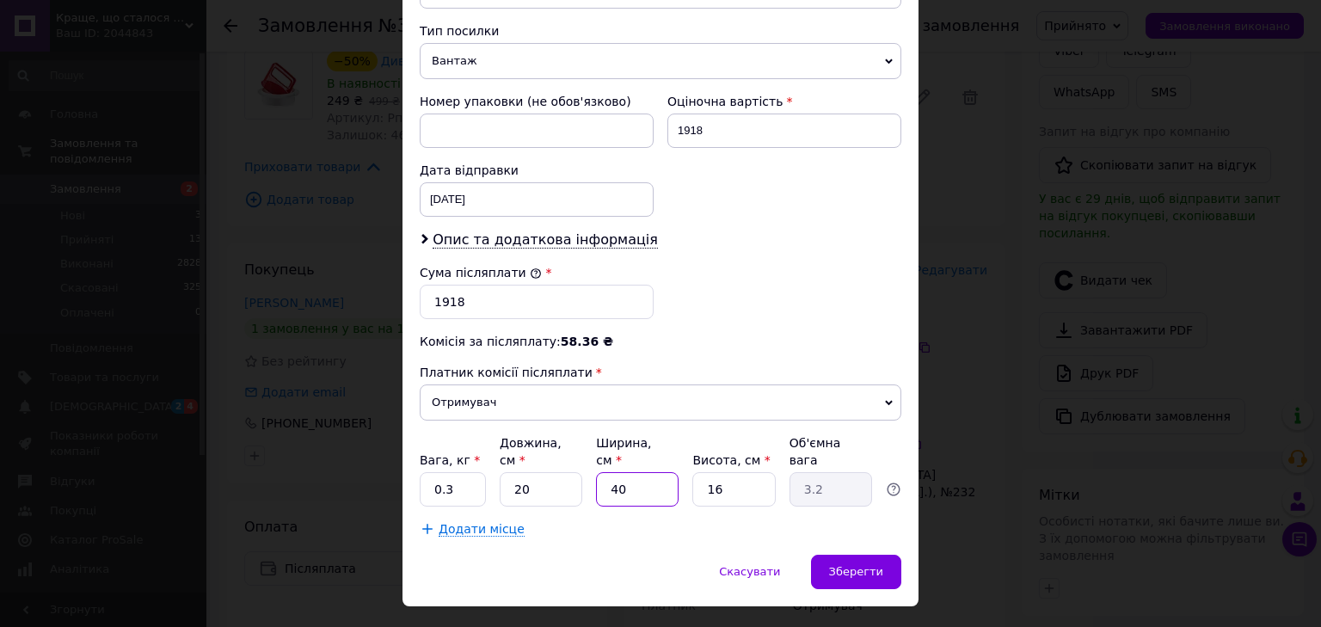
click at [629, 472] on input "40" at bounding box center [637, 489] width 83 height 34
type input "4"
type input "0.32"
type input "1"
type input "0.1"
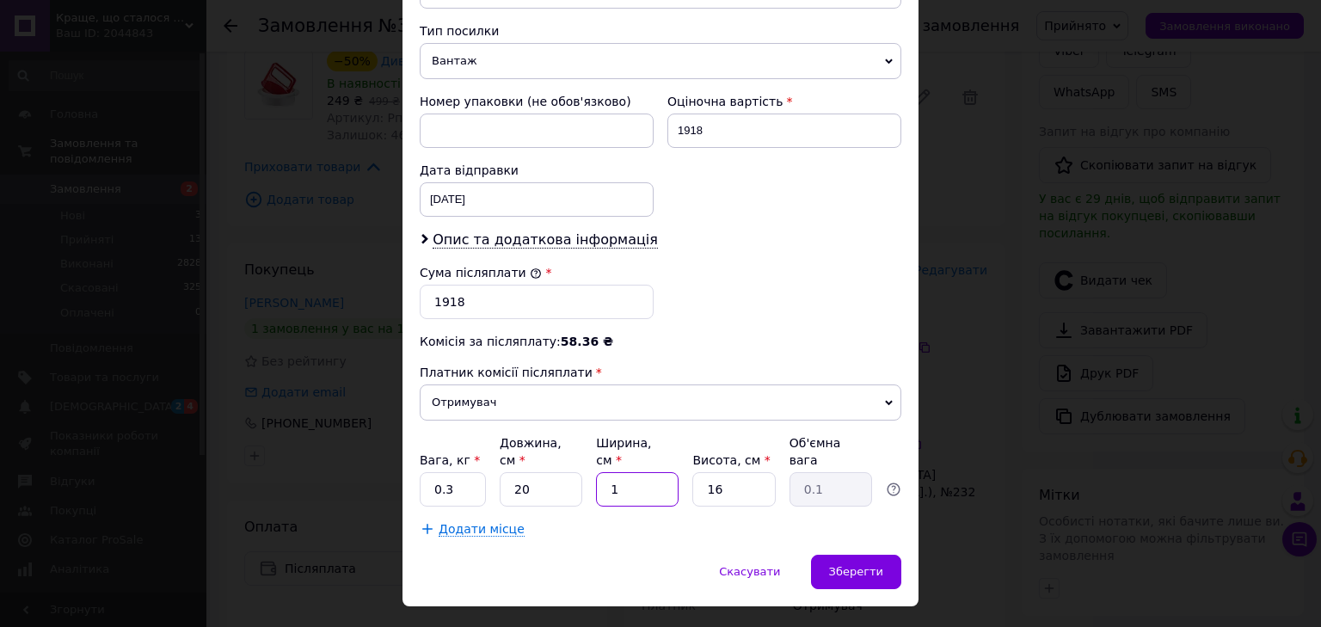
type input "15"
type input "1.2"
type input "15"
click at [833, 555] on div "Зберегти" at bounding box center [856, 572] width 90 height 34
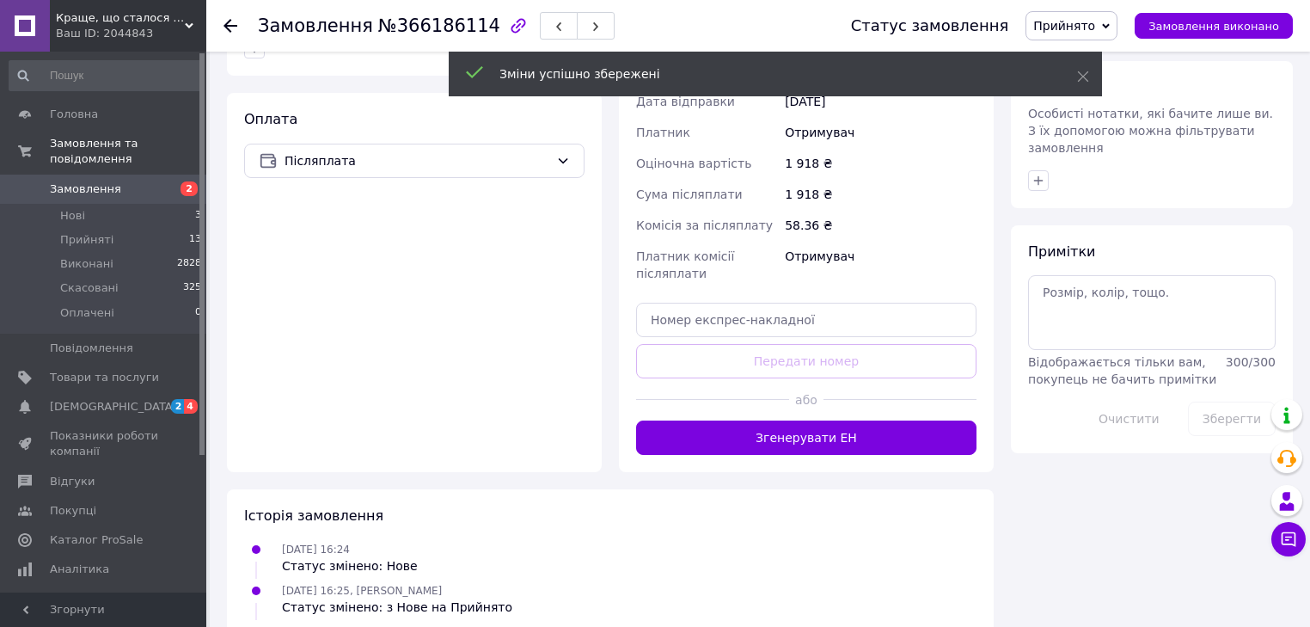
scroll to position [808, 0]
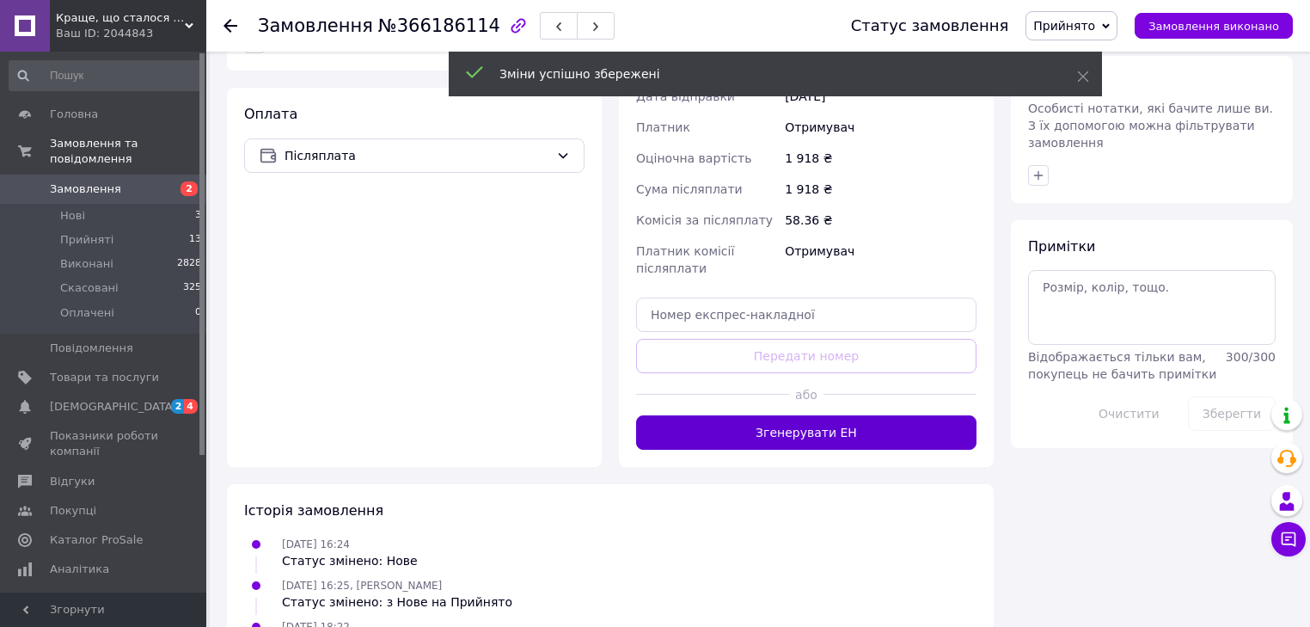
click at [785, 415] on button "Згенерувати ЕН" at bounding box center [806, 432] width 340 height 34
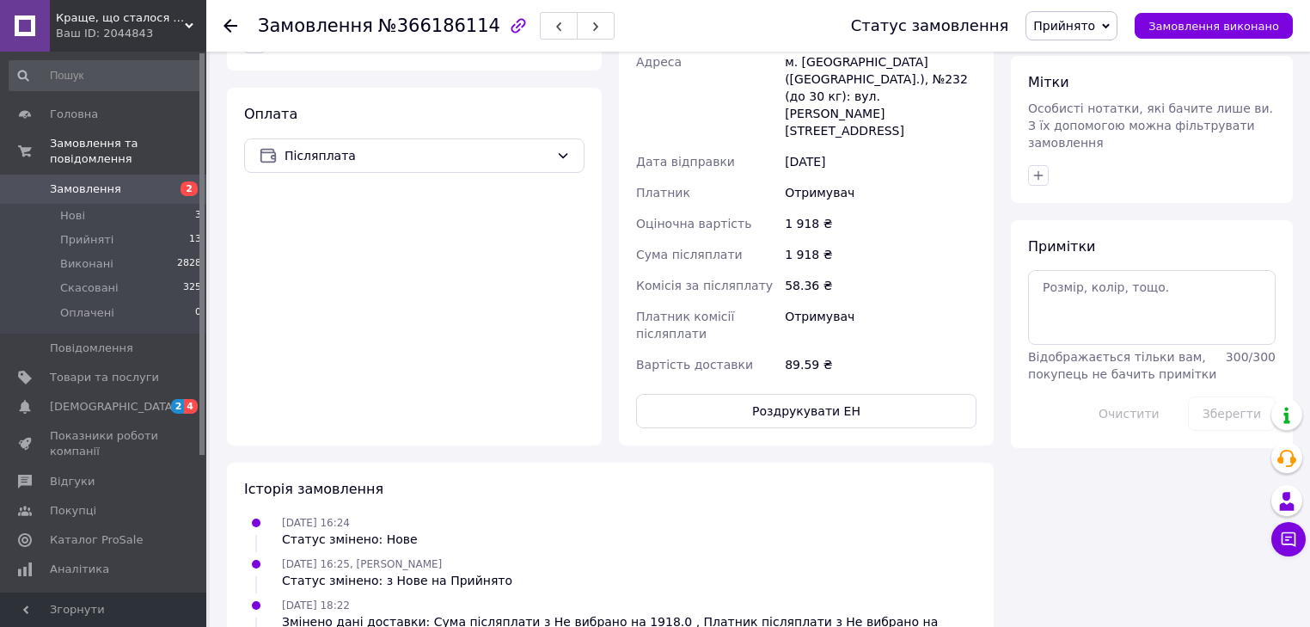
click at [398, 322] on div "Оплата Післяплата" at bounding box center [414, 267] width 375 height 358
click at [117, 228] on li "Прийняті 13" at bounding box center [106, 240] width 212 height 24
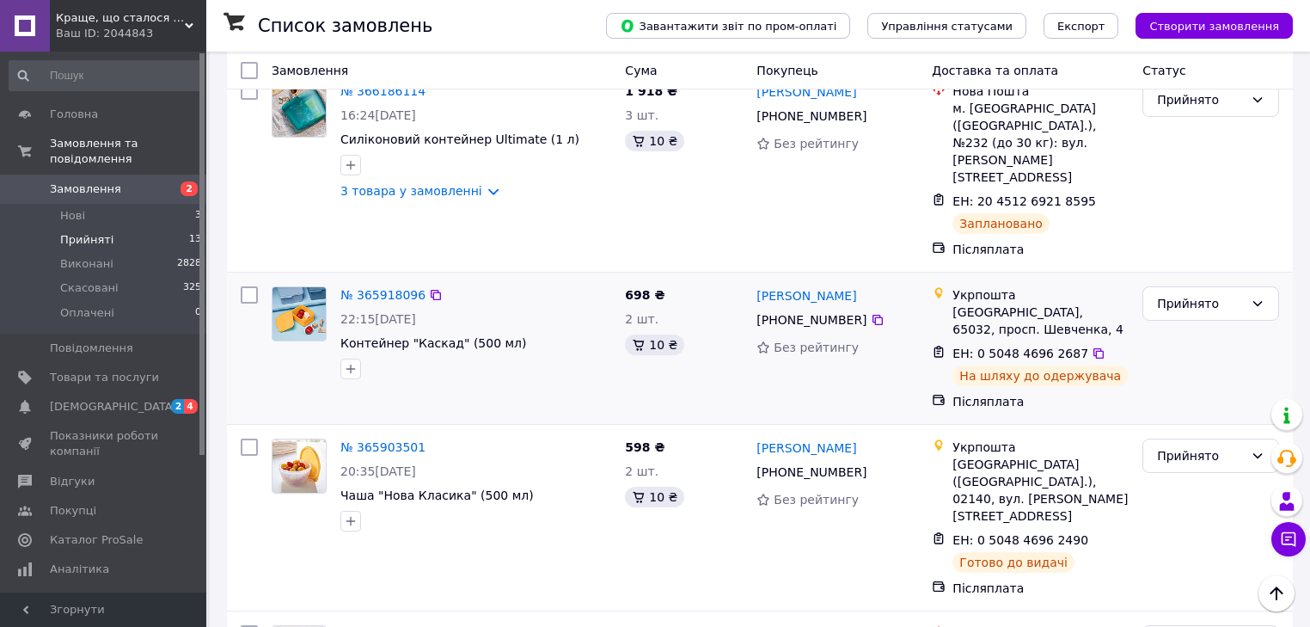
scroll to position [275, 0]
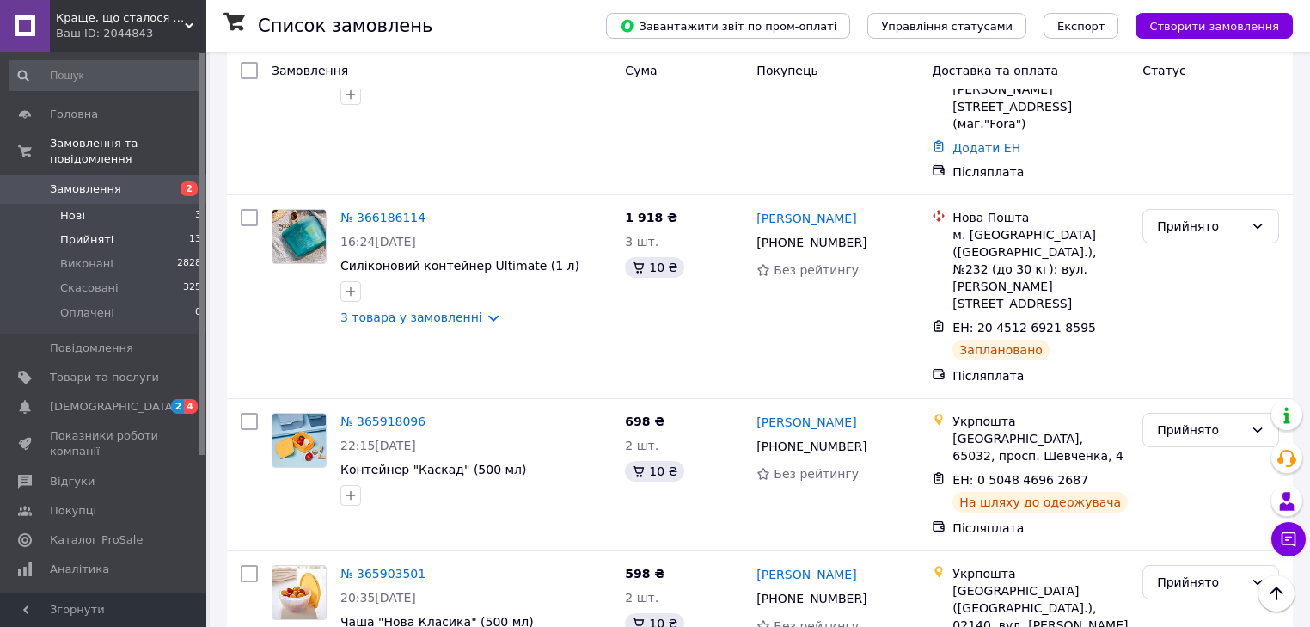
click at [151, 204] on li "Нові 3" at bounding box center [106, 216] width 212 height 24
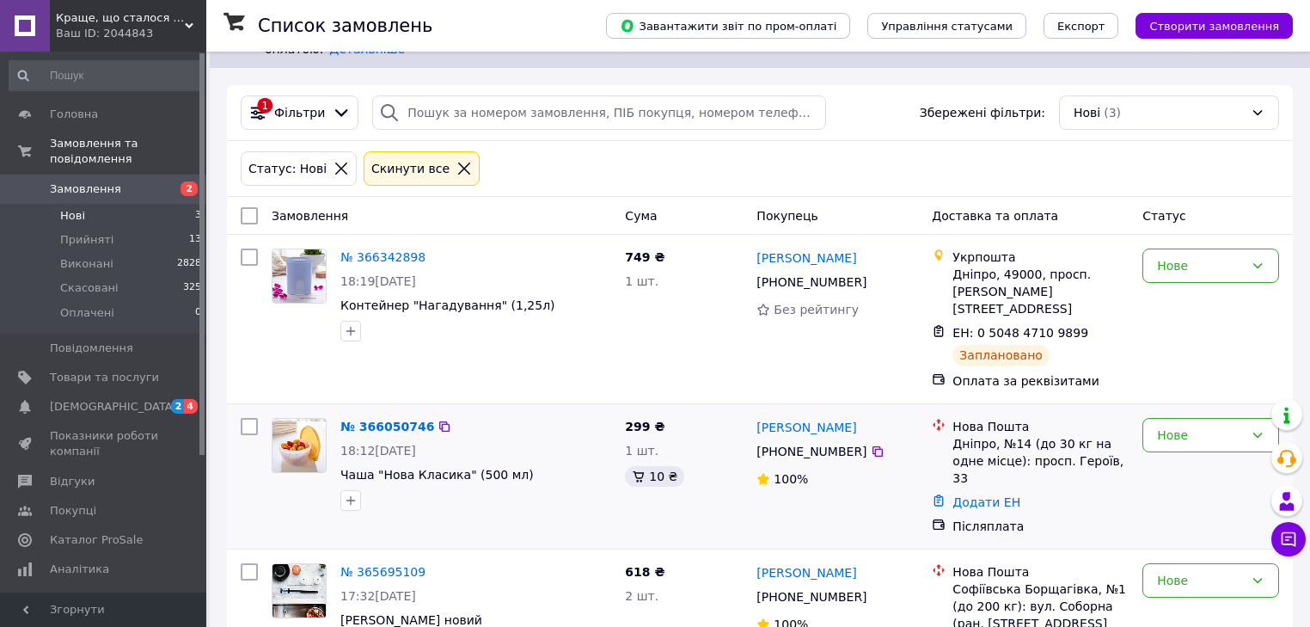
scroll to position [77, 0]
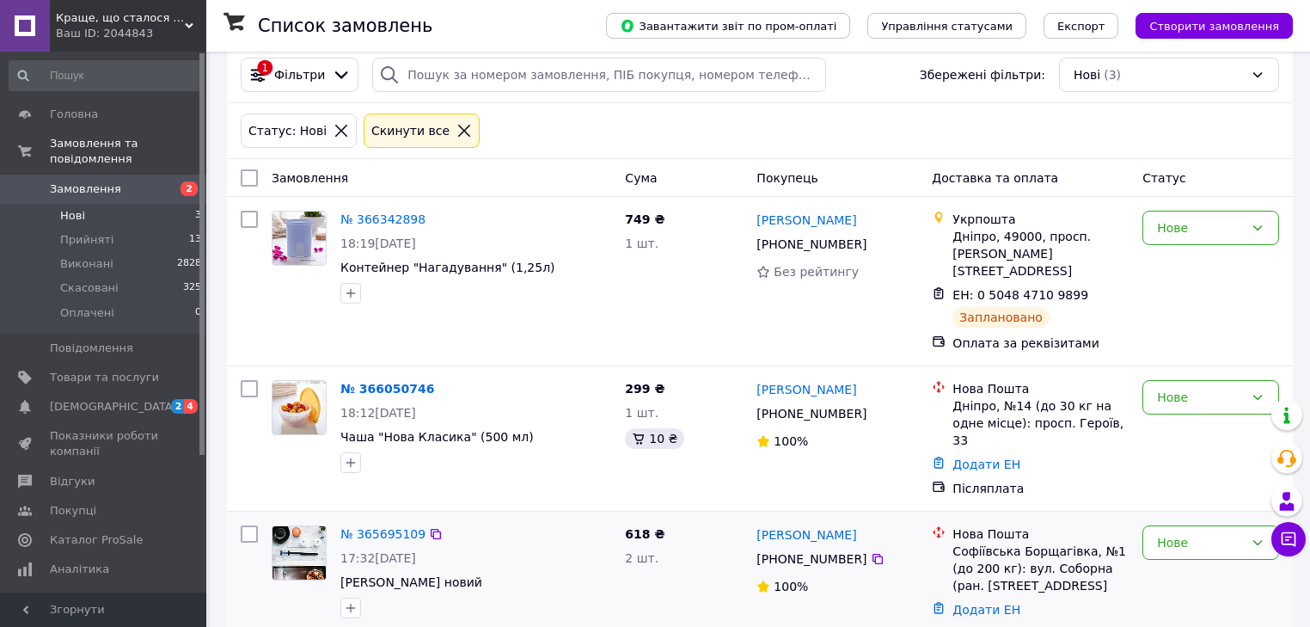
click at [500, 594] on div at bounding box center [476, 608] width 278 height 28
click at [107, 232] on span "Прийняті" at bounding box center [86, 239] width 53 height 15
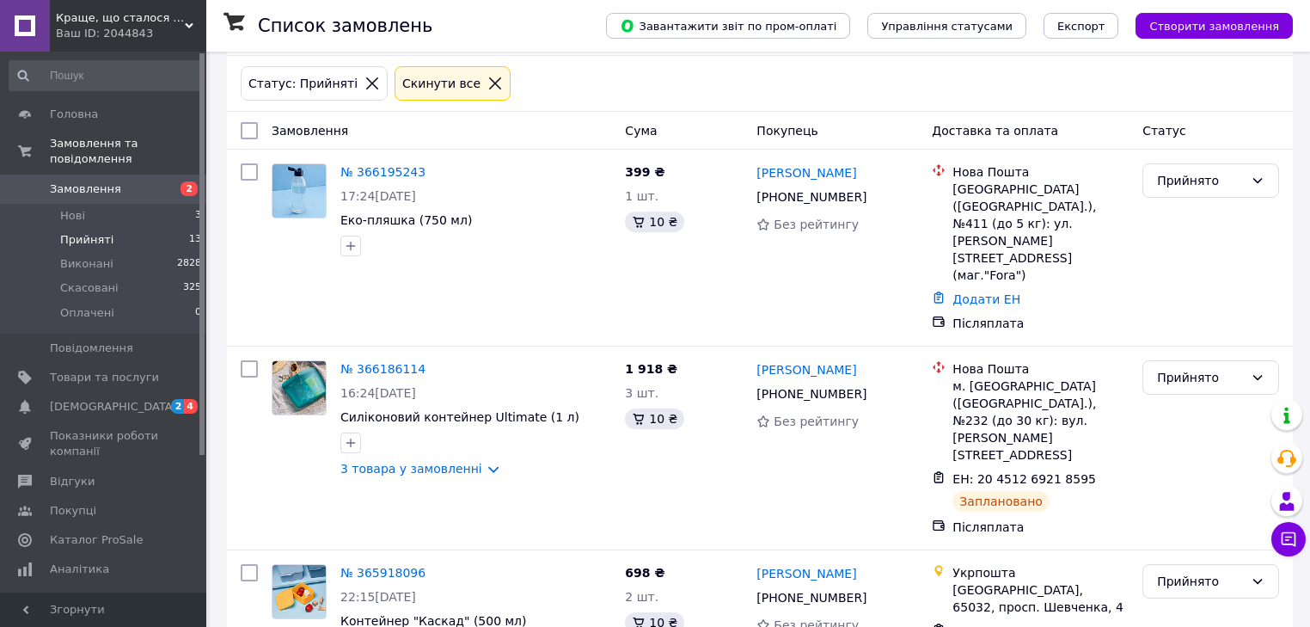
scroll to position [138, 0]
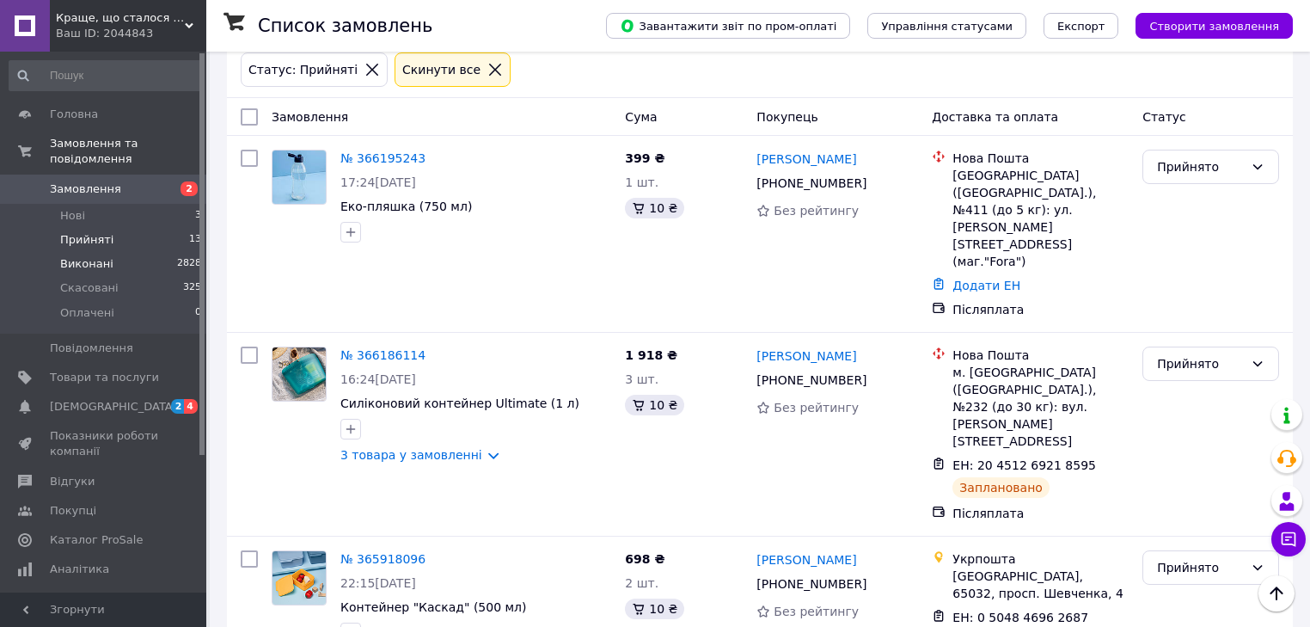
click at [125, 252] on li "Виконані 2828" at bounding box center [106, 264] width 212 height 24
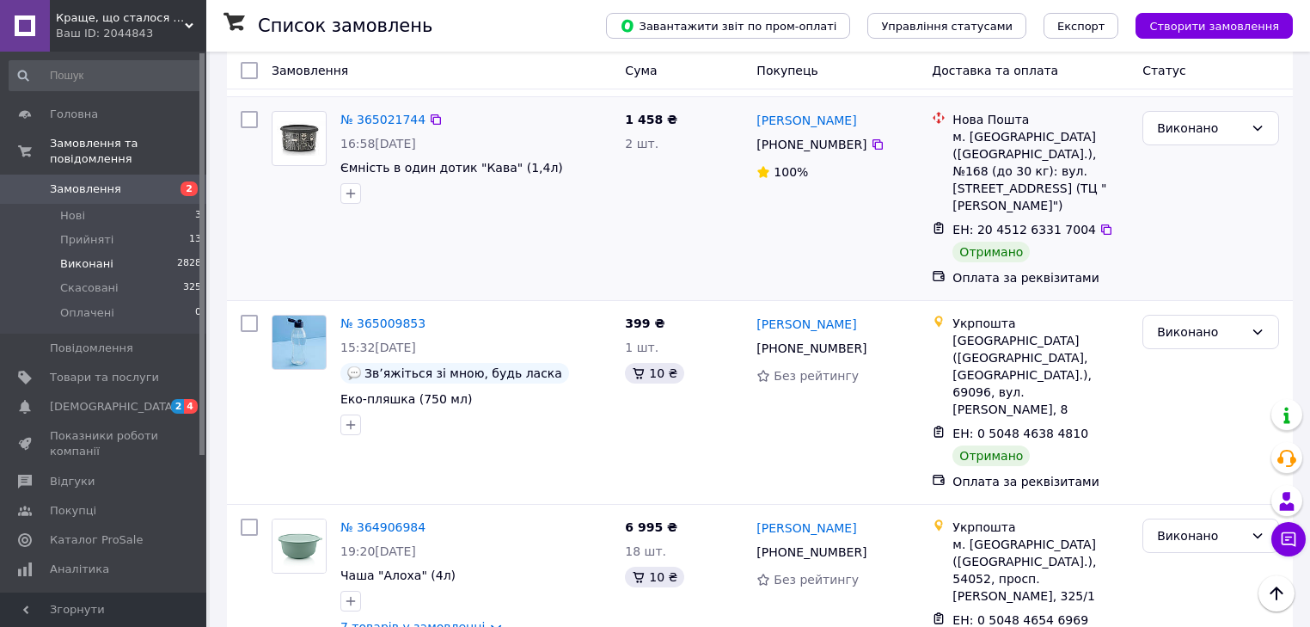
scroll to position [482, 0]
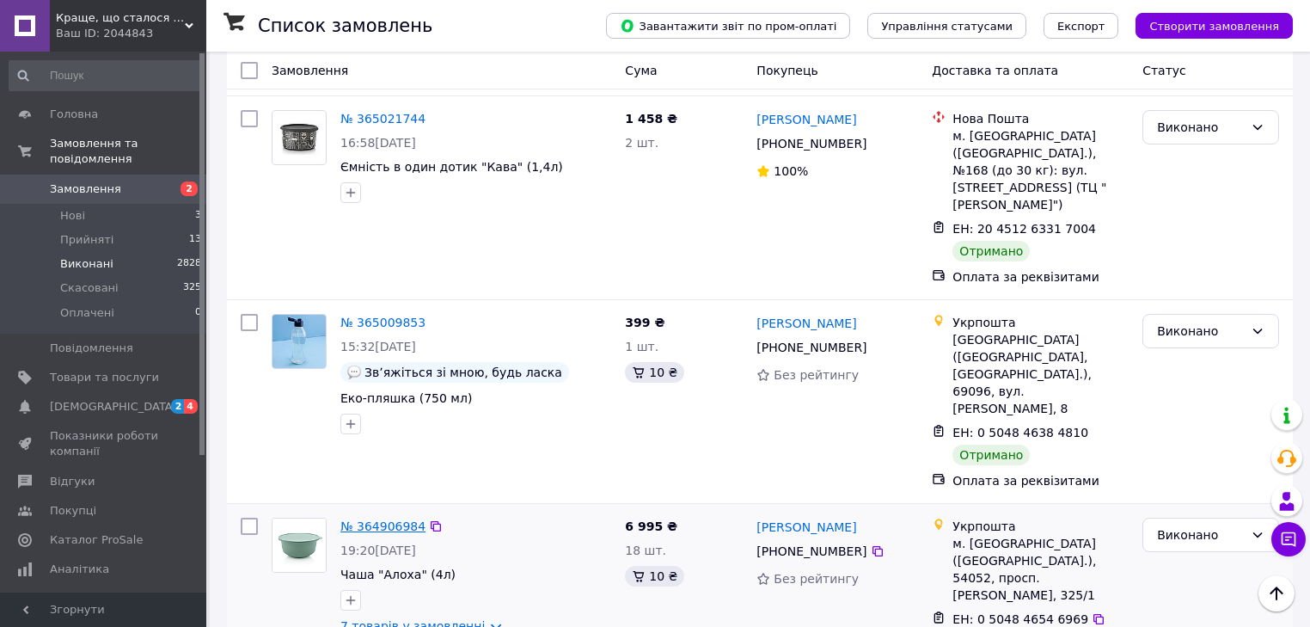
click at [355, 519] on link "№ 364906984" at bounding box center [382, 526] width 85 height 14
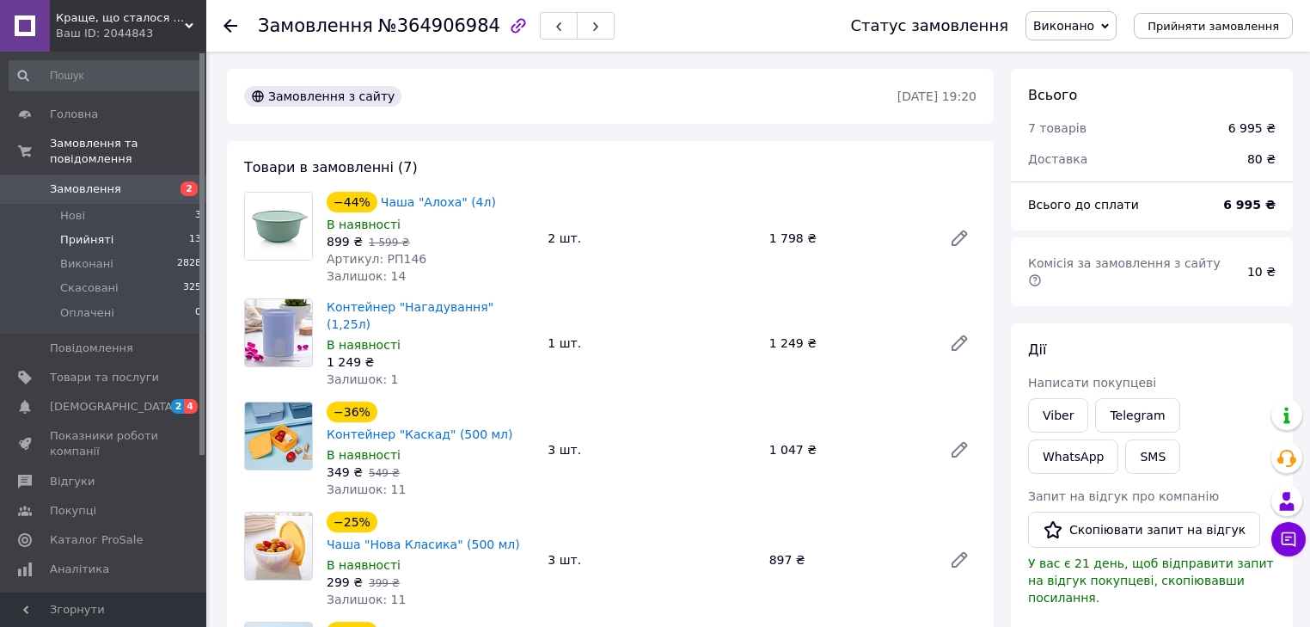
click at [91, 232] on span "Прийняті" at bounding box center [86, 239] width 53 height 15
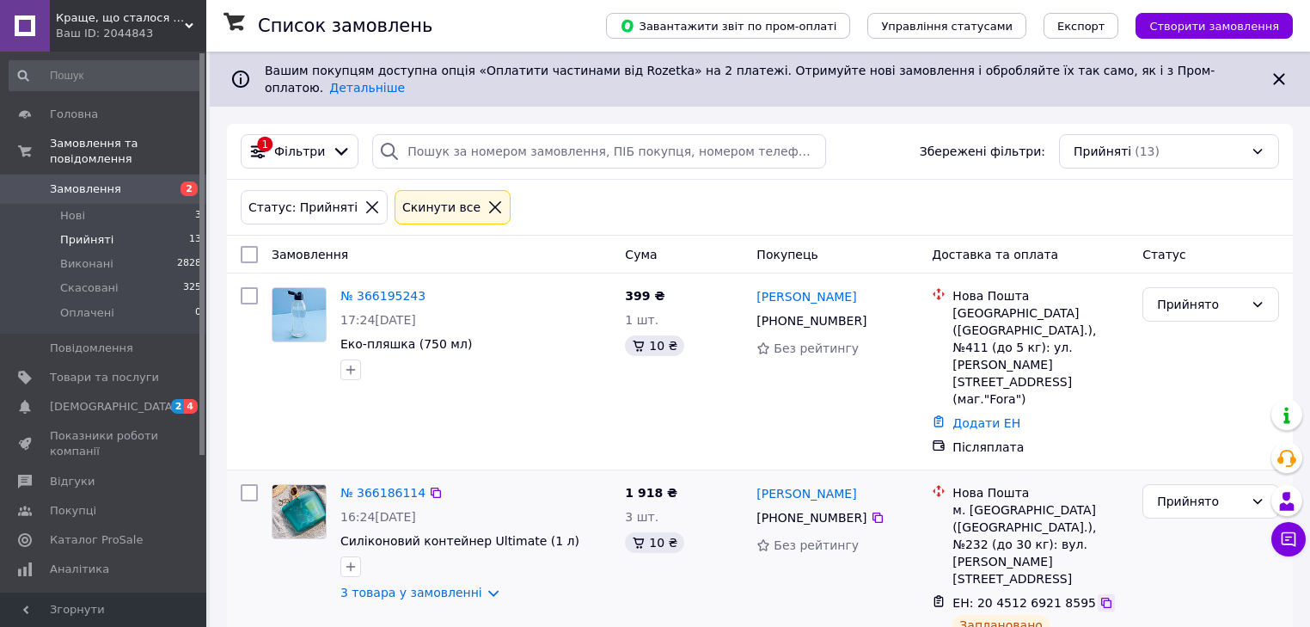
click at [1100, 596] on icon at bounding box center [1107, 603] width 14 height 14
click at [488, 392] on div "№ 366195243 17:24[DATE] Еко-пляшка (750 мл)" at bounding box center [441, 371] width 353 height 182
click at [408, 289] on link "№ 366195243" at bounding box center [382, 296] width 85 height 14
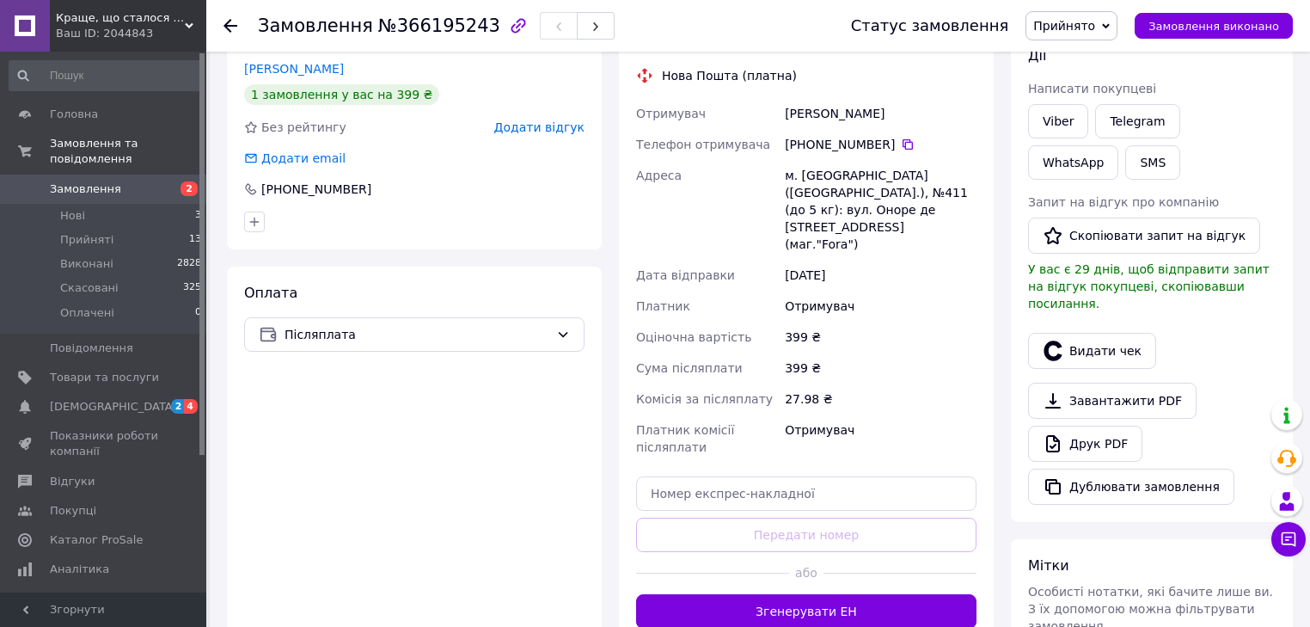
scroll to position [413, 0]
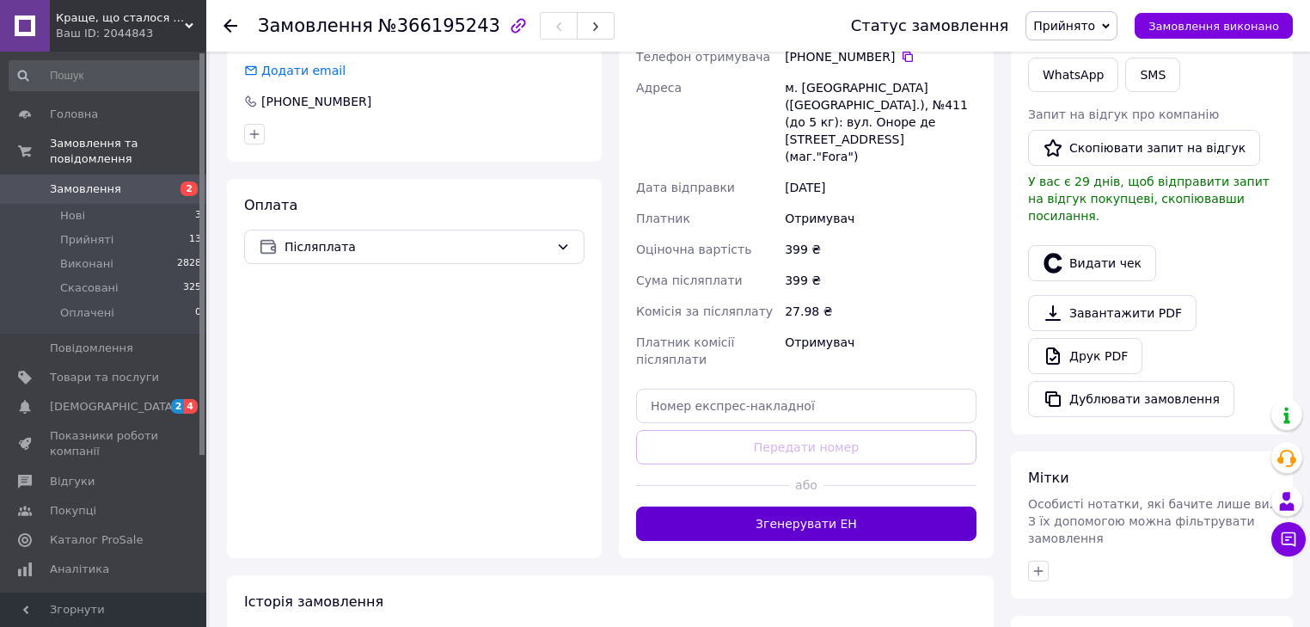
click at [791, 506] on button "Згенерувати ЕН" at bounding box center [806, 523] width 340 height 34
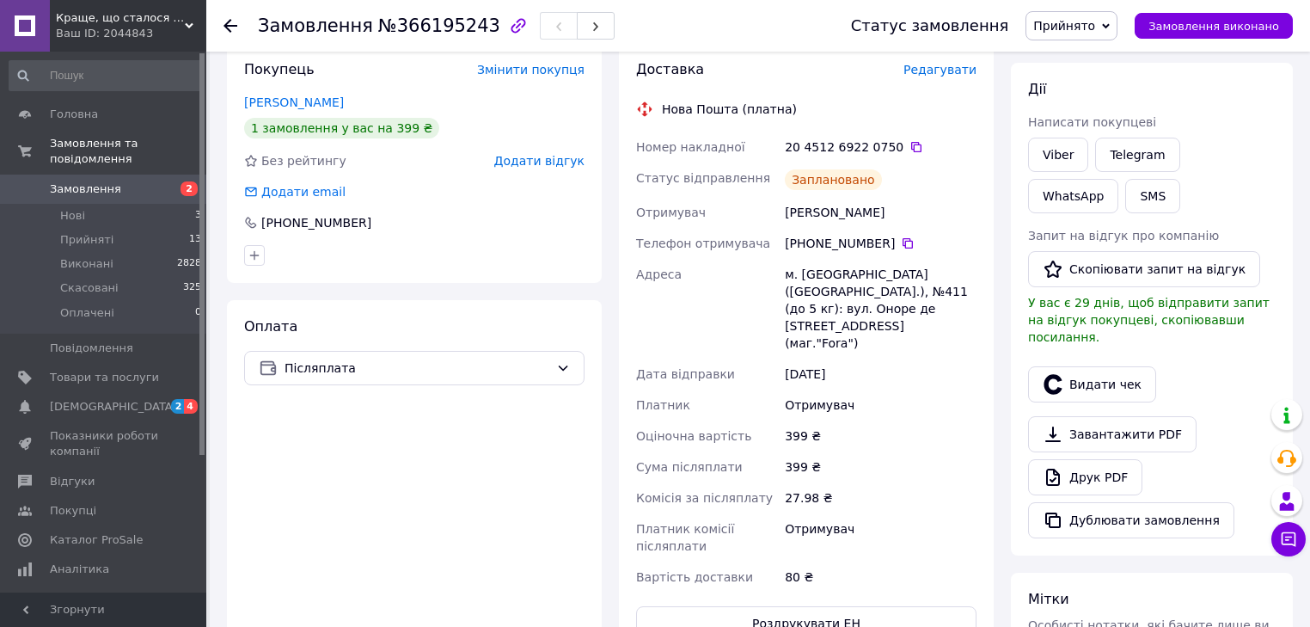
scroll to position [275, 0]
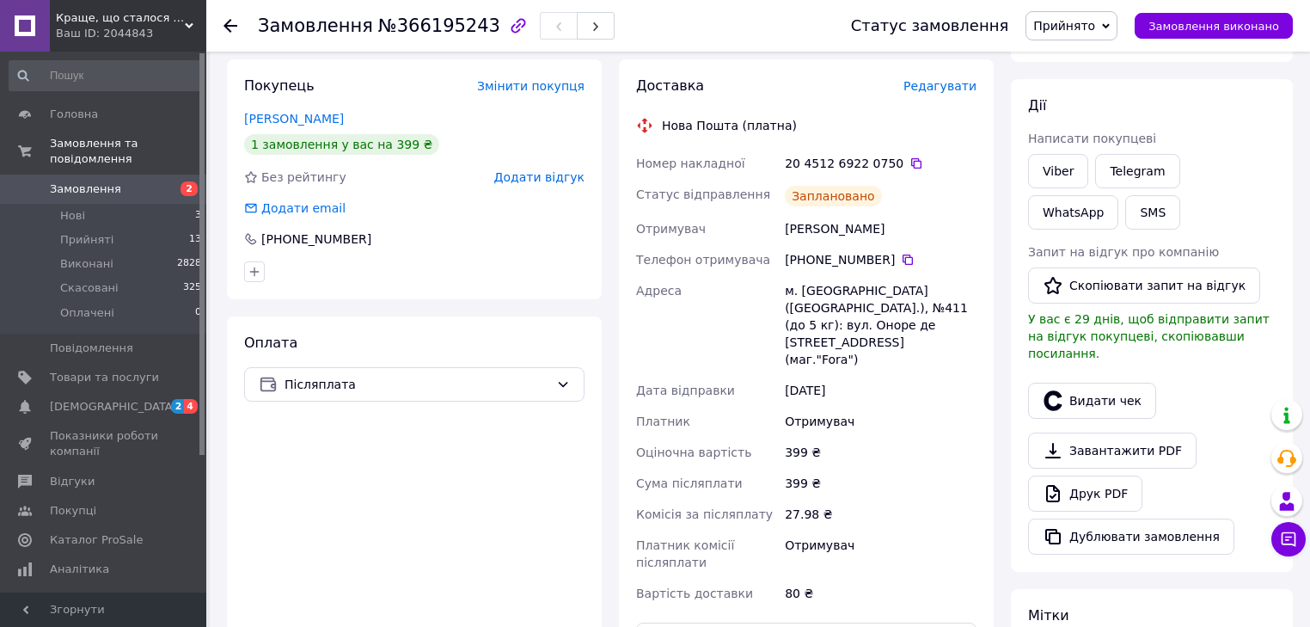
click at [890, 165] on div "20 4512 6922 0750" at bounding box center [881, 163] width 192 height 17
click at [910, 161] on icon at bounding box center [917, 163] width 14 height 14
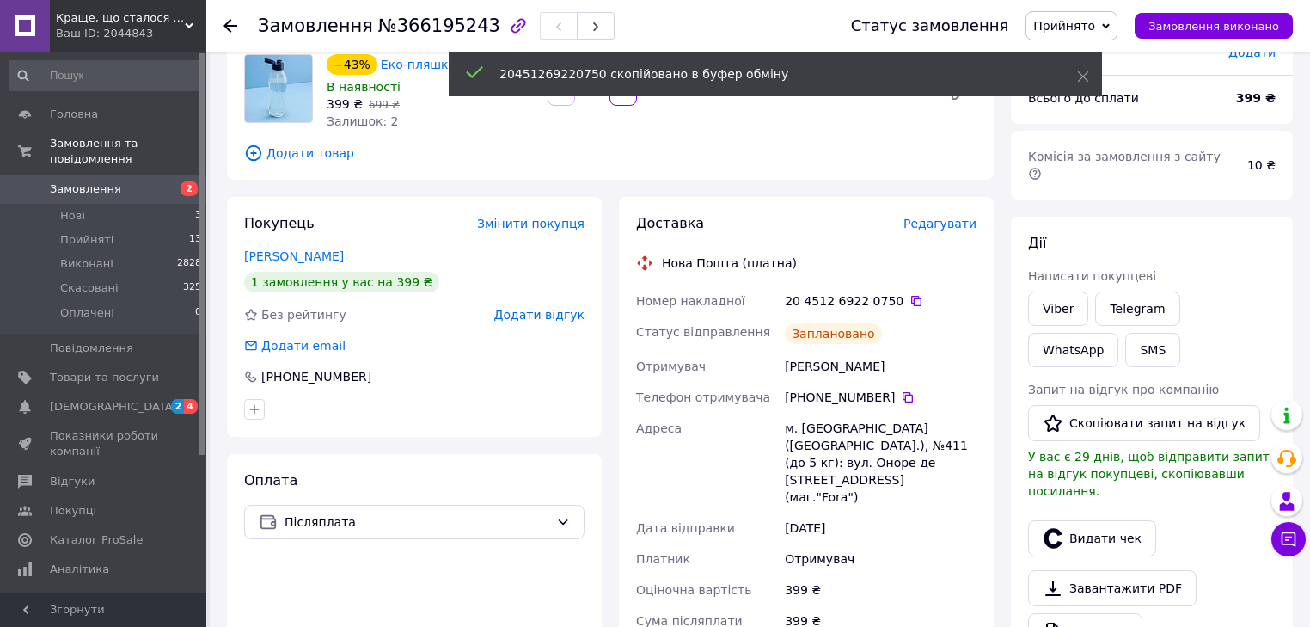
scroll to position [0, 0]
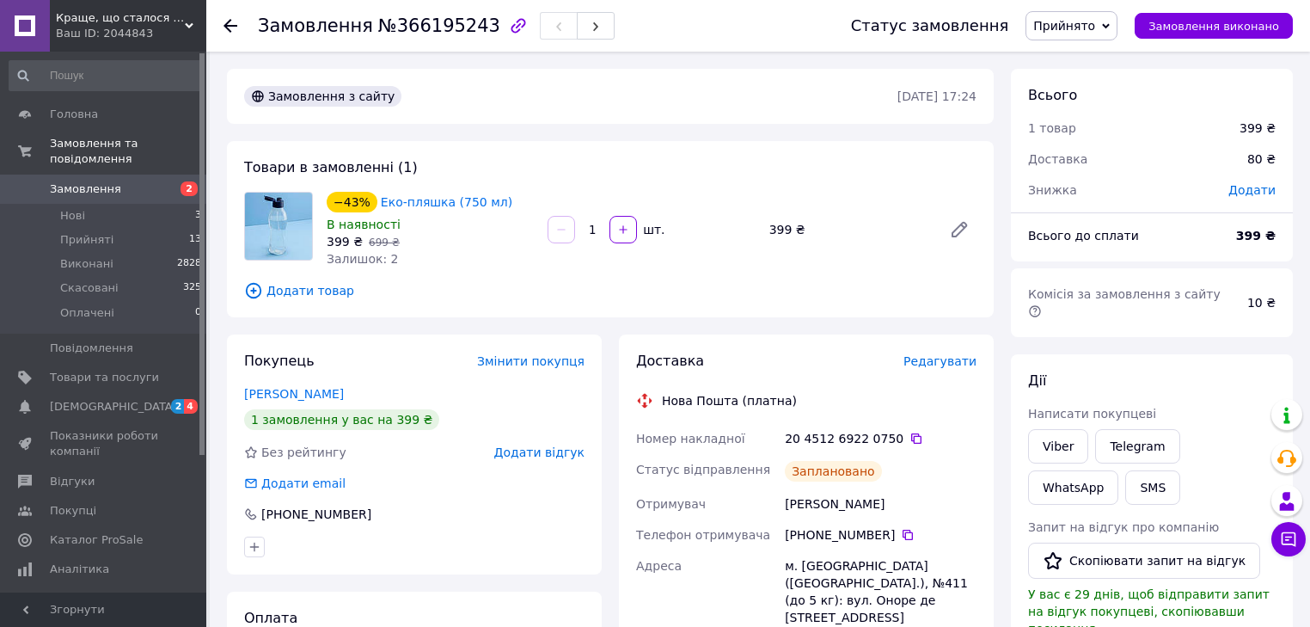
click at [504, 275] on div "Товари в замовленні (1) −43% Еко-пляшка (750 мл) В наявності 399 ₴   699 ₴ Зали…" at bounding box center [610, 229] width 767 height 176
click at [526, 296] on span "Додати товар" at bounding box center [610, 290] width 733 height 19
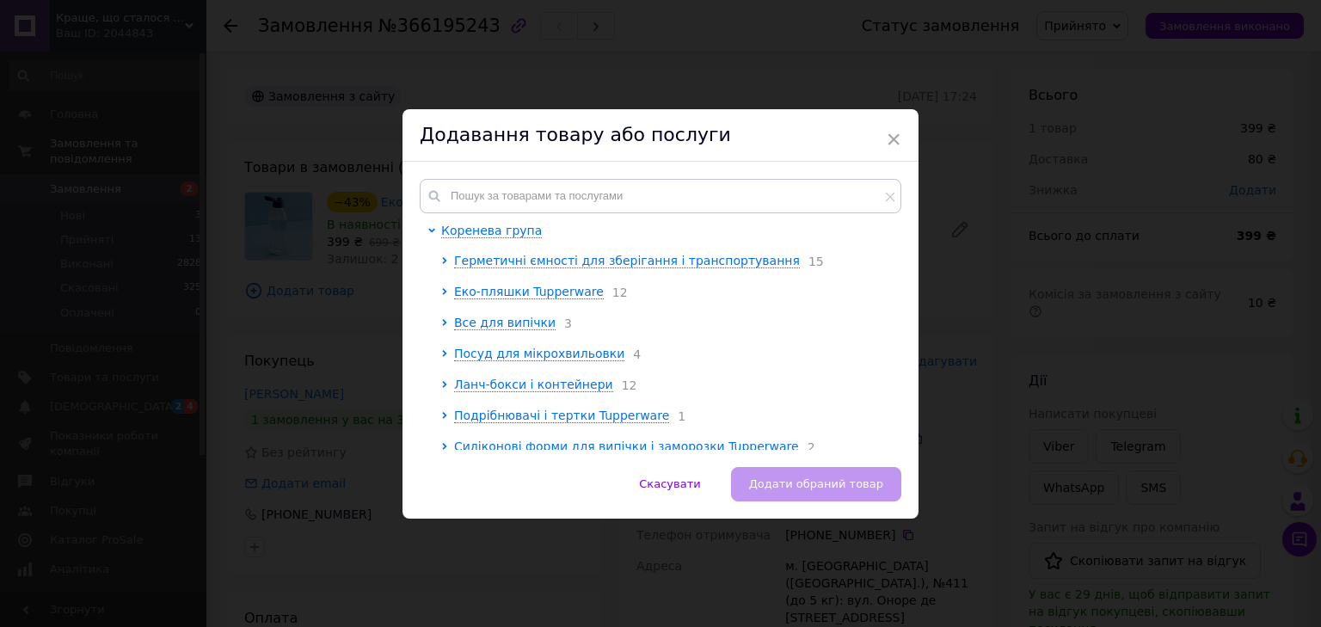
drag, startPoint x: 898, startPoint y: 136, endPoint x: 901, endPoint y: 145, distance: 10.1
click at [899, 136] on div "× Додавання товару або послуги Коренева група Герметичні ємності для зберігання…" at bounding box center [660, 313] width 516 height 409
click at [889, 140] on span "×" at bounding box center [893, 139] width 15 height 29
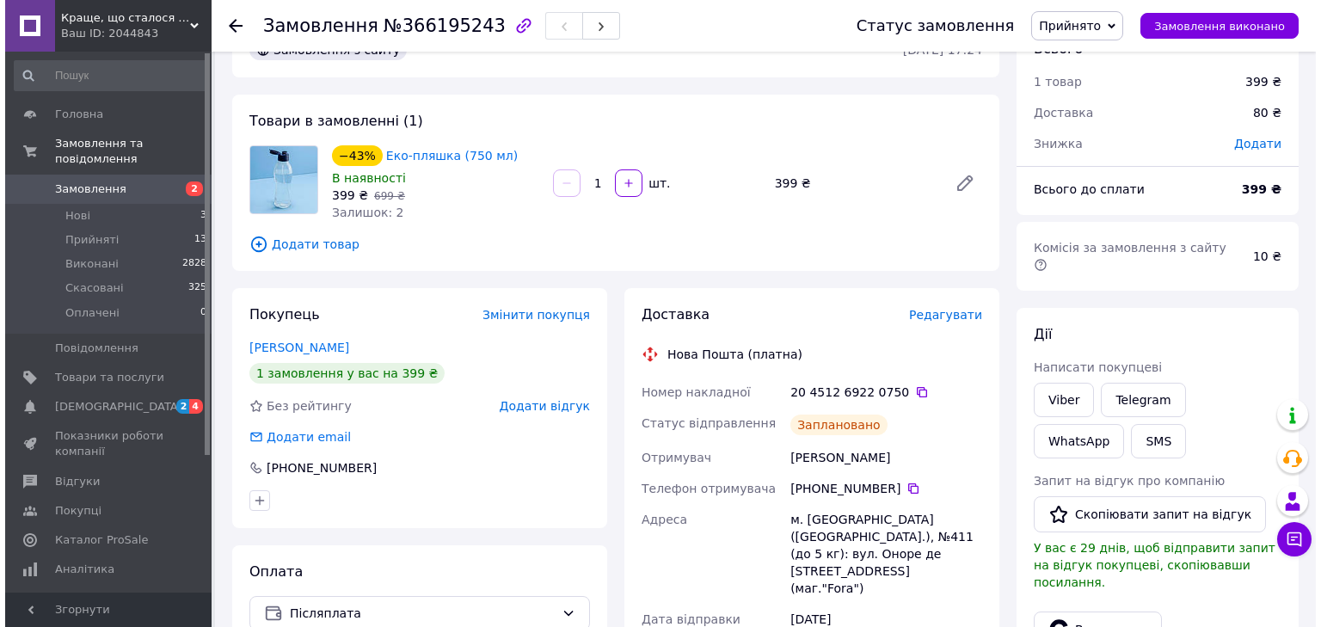
scroll to position [69, 0]
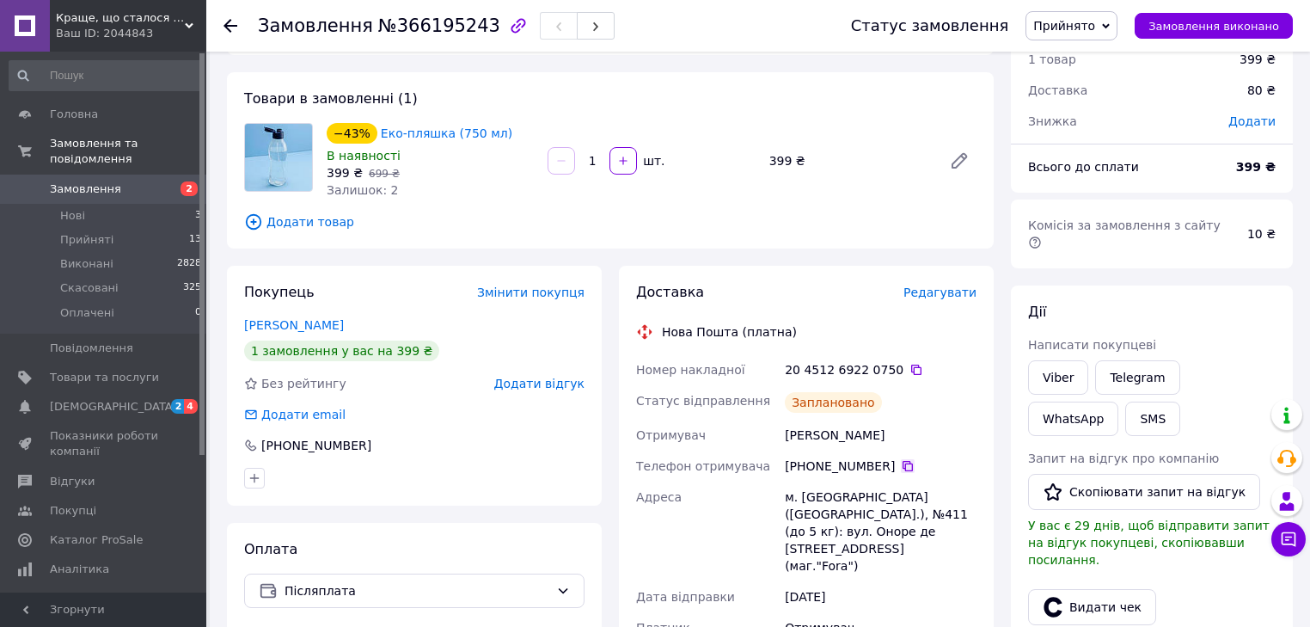
click at [901, 466] on icon at bounding box center [908, 466] width 14 height 14
drag, startPoint x: 509, startPoint y: 188, endPoint x: 519, endPoint y: 216, distance: 29.4
click at [508, 189] on div "Залишок: 2" at bounding box center [430, 189] width 207 height 17
click at [911, 373] on icon at bounding box center [916, 370] width 10 height 10
click at [473, 450] on div "[PHONE_NUMBER]" at bounding box center [414, 445] width 340 height 17
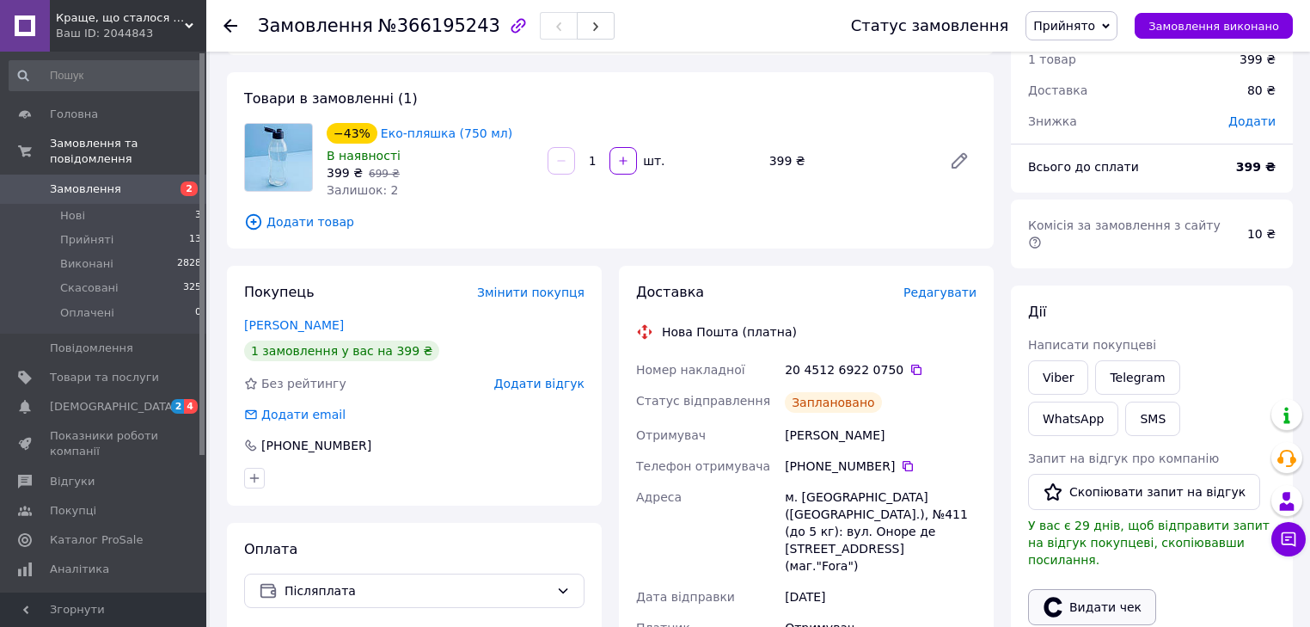
click at [1094, 589] on button "Видати чек" at bounding box center [1092, 607] width 128 height 36
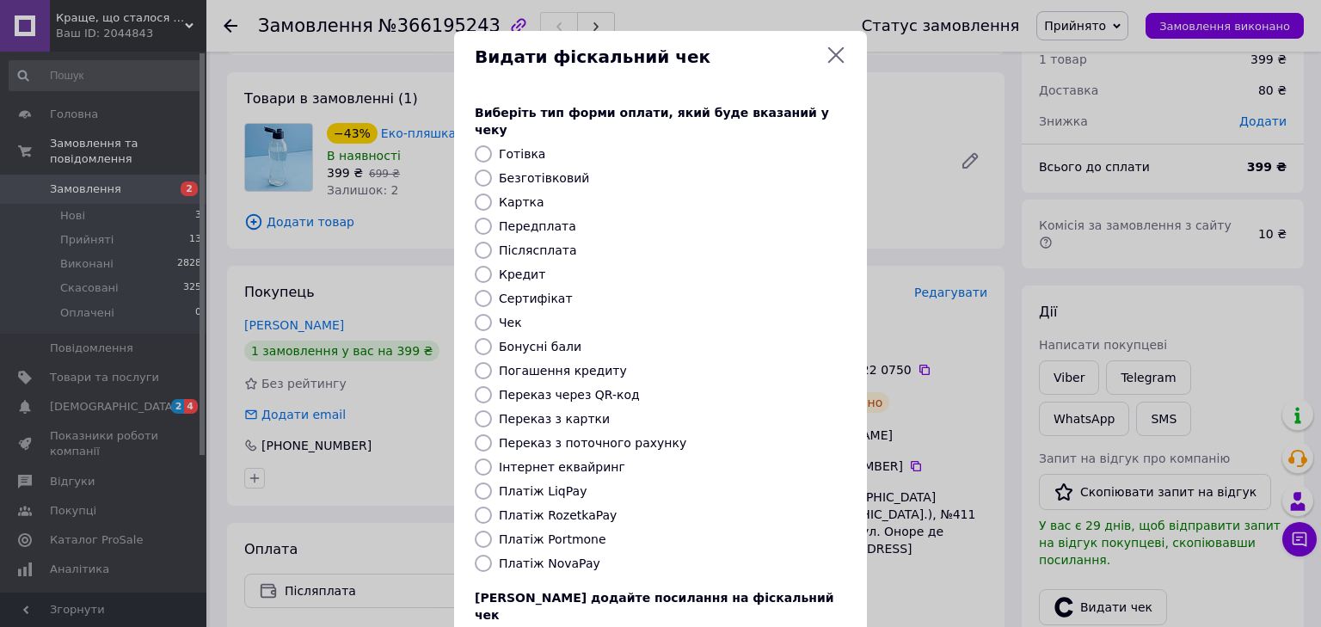
click at [512, 243] on label "Післясплата" at bounding box center [538, 250] width 78 height 14
click at [492, 242] on input "Післясплата" at bounding box center [483, 250] width 17 height 17
radio input "true"
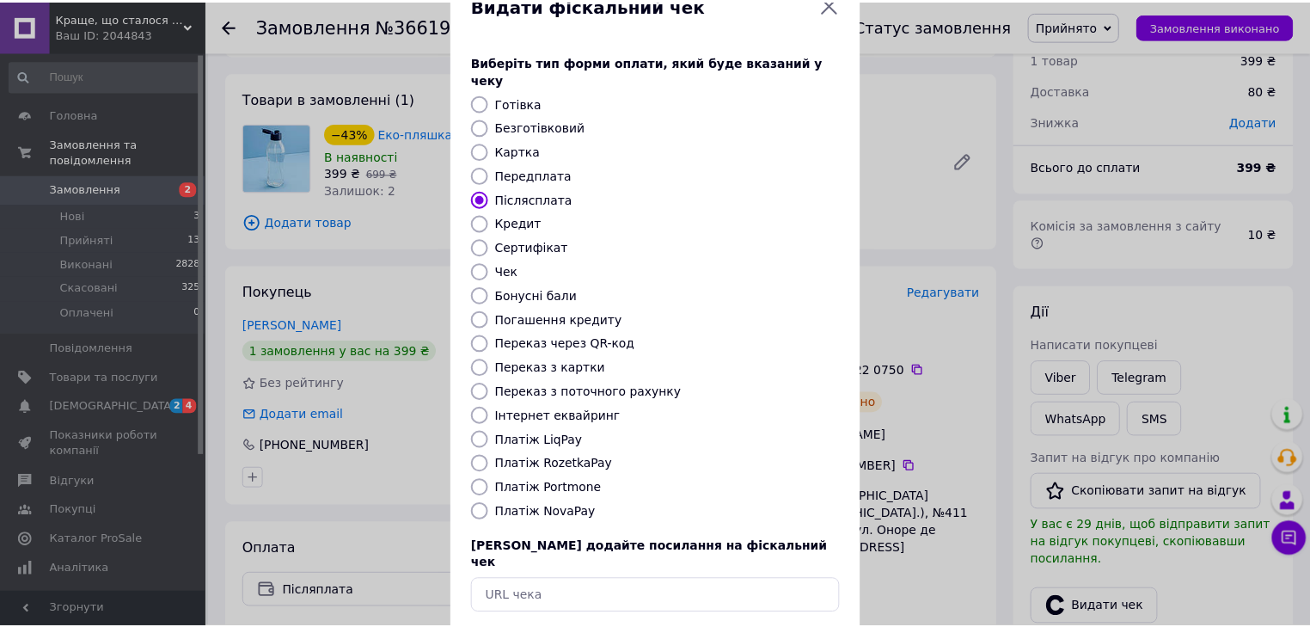
scroll to position [111, 0]
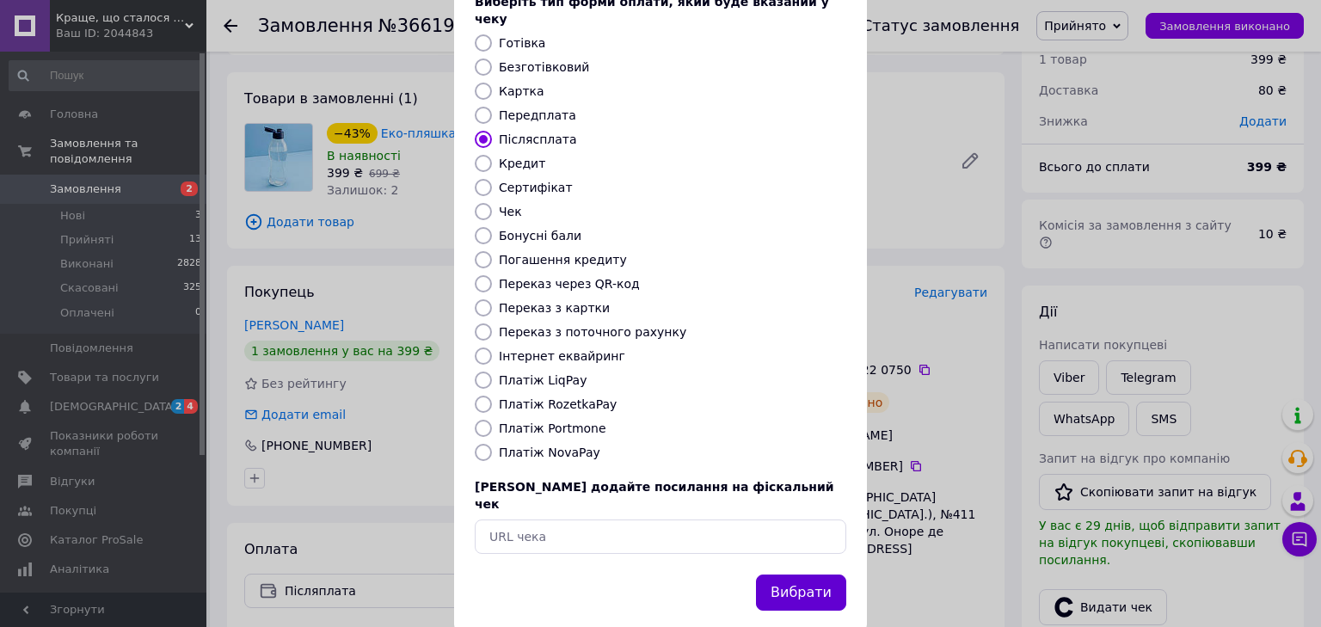
click at [803, 574] on button "Вибрати" at bounding box center [801, 592] width 90 height 37
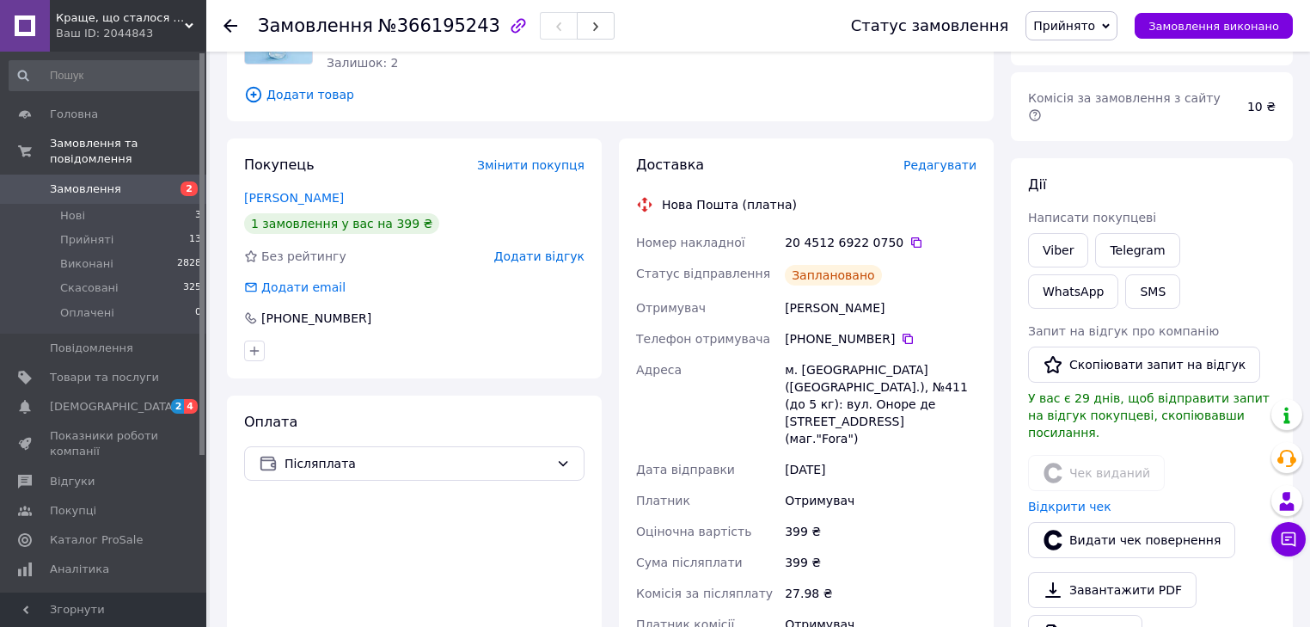
scroll to position [206, 0]
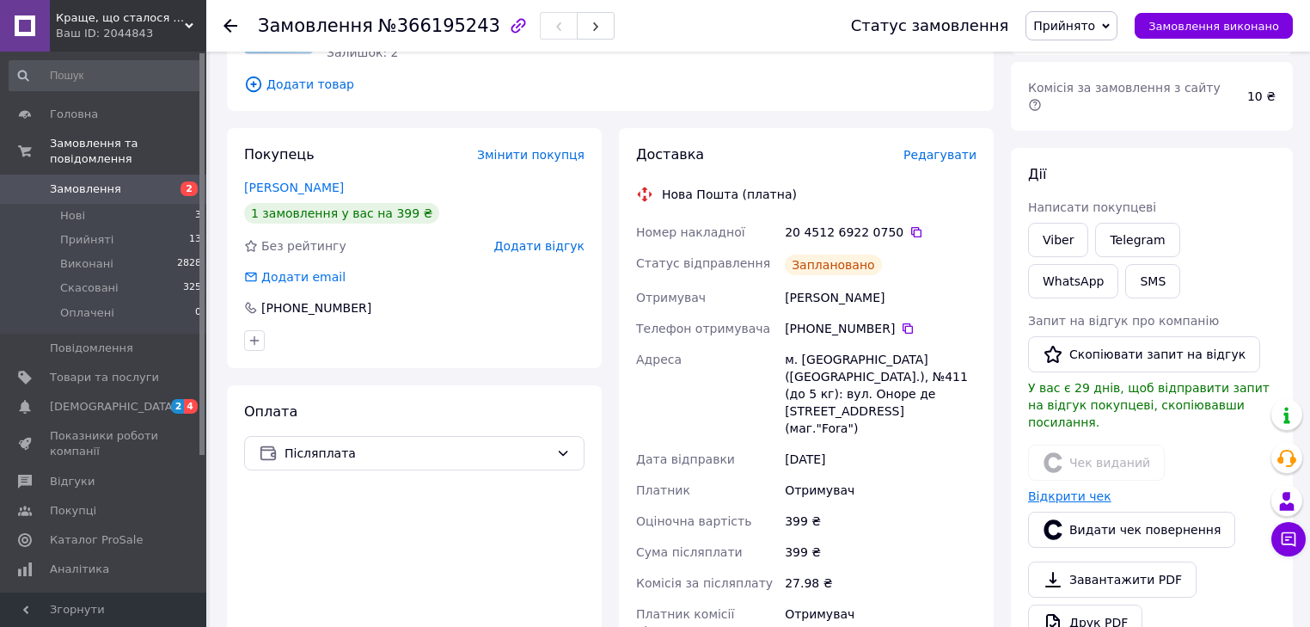
click at [1072, 489] on link "Відкрити чек" at bounding box center [1069, 496] width 83 height 14
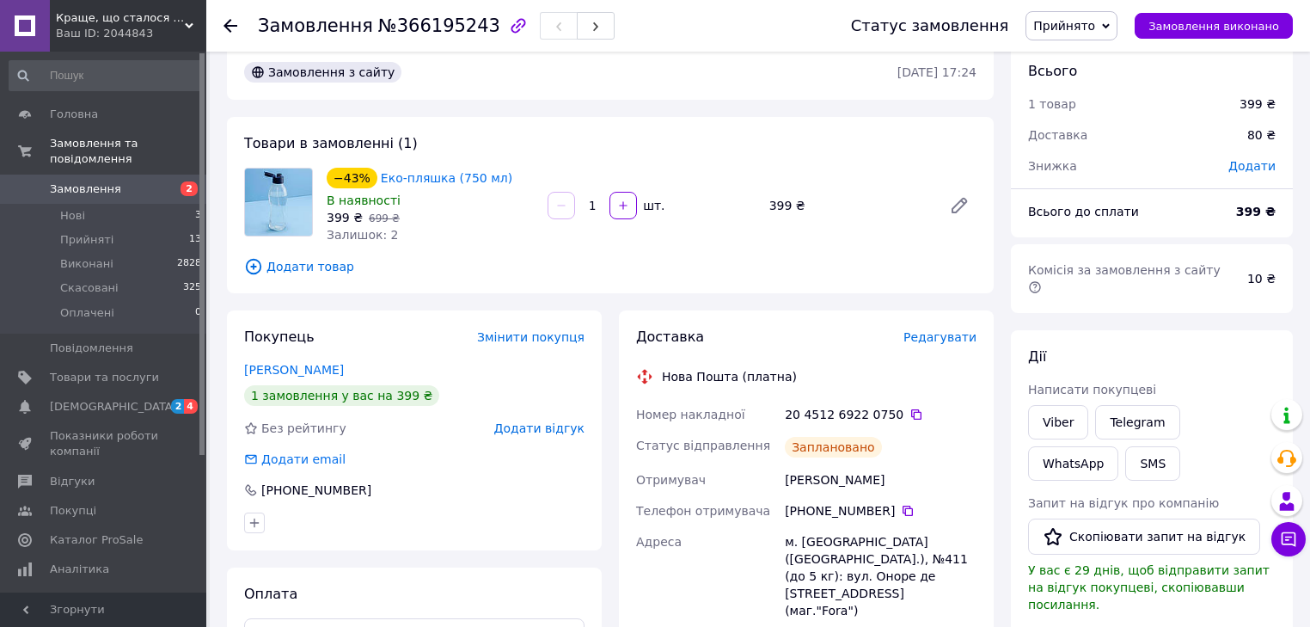
scroll to position [0, 0]
